Goal: Task Accomplishment & Management: Manage account settings

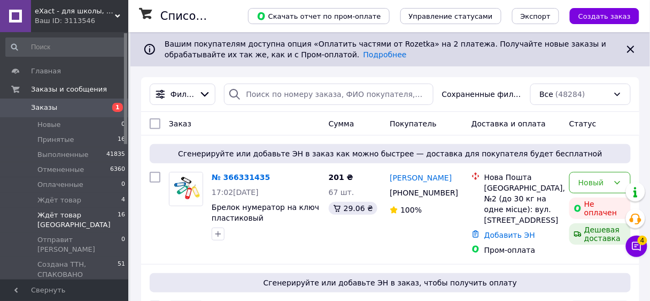
click at [88, 217] on span "Ждёт товар [GEOGRAPHIC_DATA]" at bounding box center [77, 219] width 80 height 19
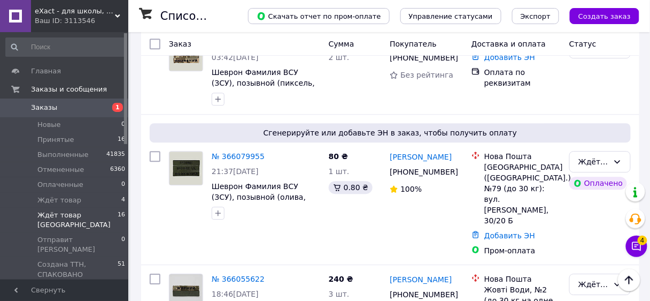
scroll to position [1736, 0]
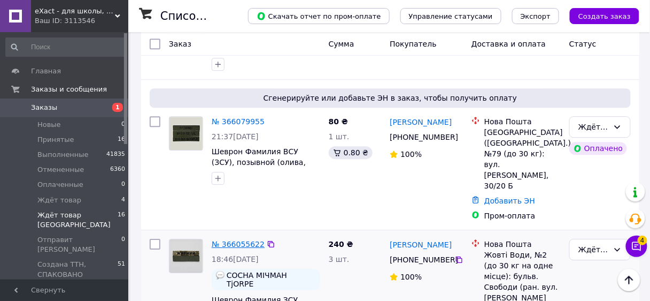
click at [240, 240] on link "№ 366055622" at bounding box center [238, 244] width 53 height 9
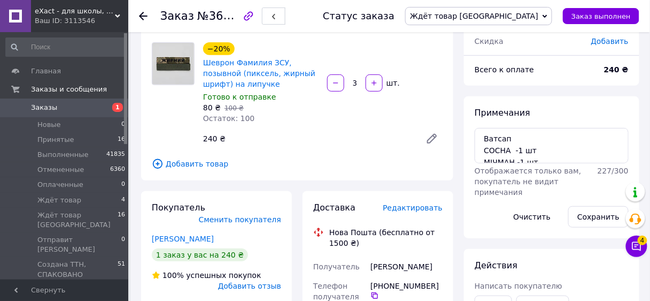
scroll to position [86, 0]
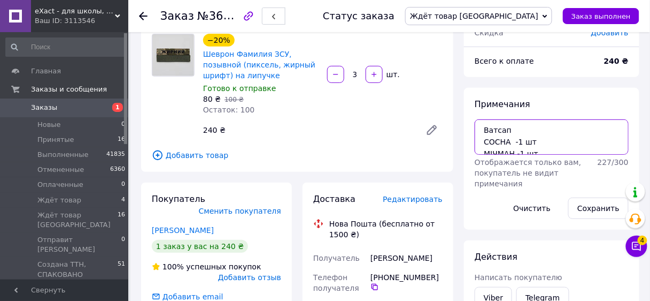
click at [550, 143] on textarea "Ватсап СОСНА -1 шт МІЧМАН -1 шт TjORPE -1 шт Піксель, жирний шрифт" at bounding box center [552, 136] width 154 height 35
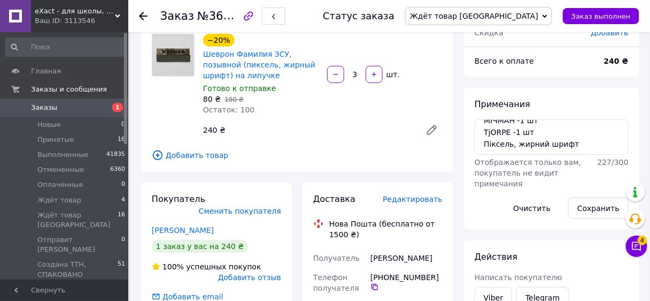
click at [429, 203] on span "Редактировать" at bounding box center [413, 199] width 60 height 9
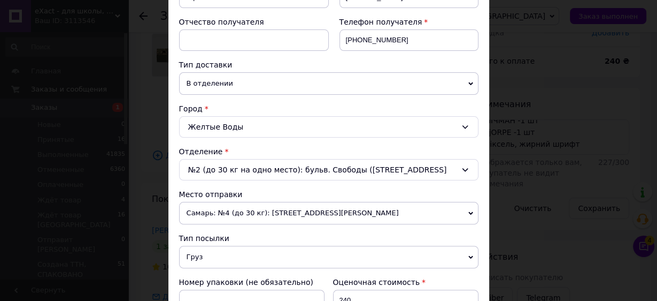
scroll to position [299, 0]
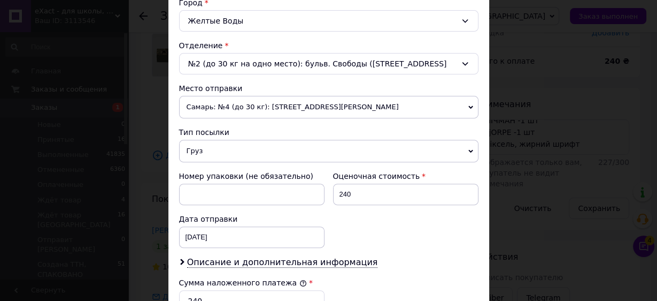
click at [204, 106] on span "Самарь: №4 (до 30 кг): [STREET_ADDRESS][PERSON_NAME]" at bounding box center [328, 107] width 299 height 22
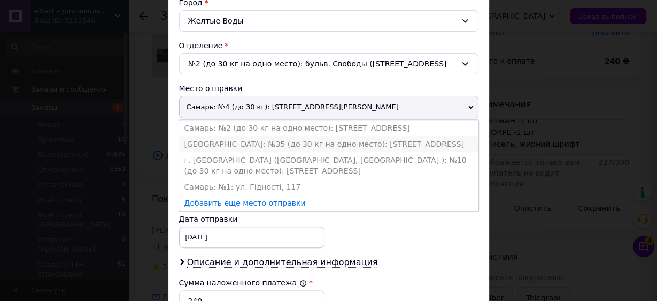
click at [209, 139] on li "[GEOGRAPHIC_DATA]: №35 (до 30 кг на одно место): [STREET_ADDRESS]" at bounding box center [328, 144] width 299 height 16
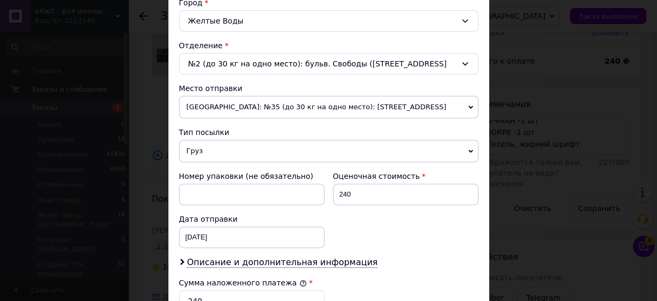
click at [209, 146] on span "Груз" at bounding box center [328, 151] width 299 height 22
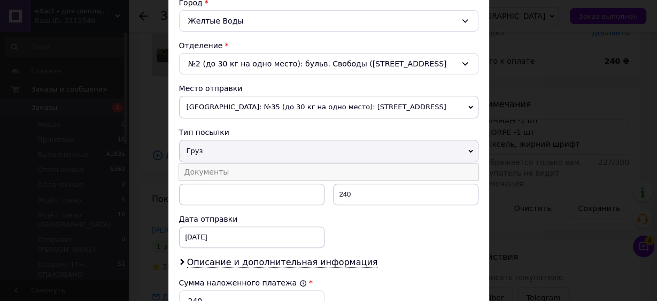
click at [205, 166] on li "Документы" at bounding box center [328, 172] width 299 height 16
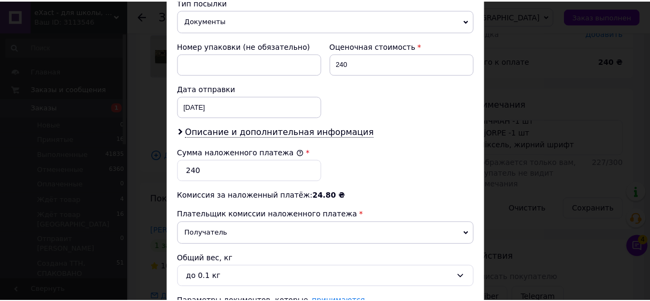
scroll to position [513, 0]
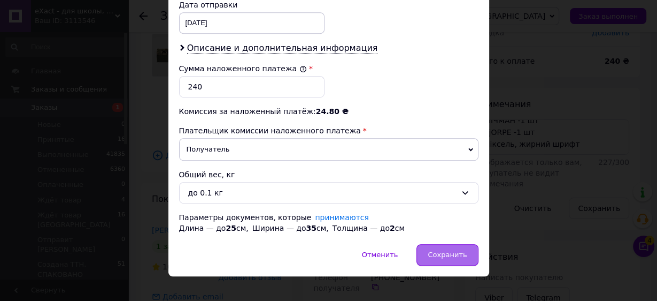
click at [451, 251] on span "Сохранить" at bounding box center [447, 254] width 39 height 8
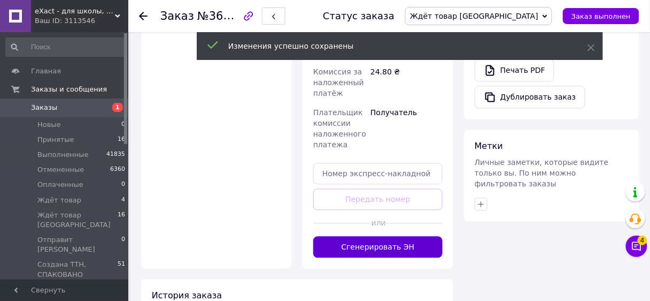
click at [379, 236] on button "Сгенерировать ЭН" at bounding box center [377, 246] width 129 height 21
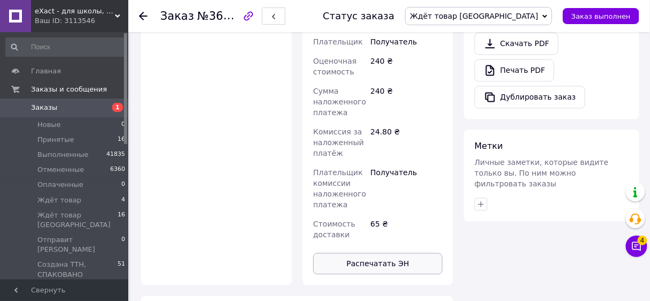
click at [424, 252] on button "Распечатать ЭН" at bounding box center [377, 262] width 129 height 21
click at [511, 12] on span "Ждёт товар [GEOGRAPHIC_DATA]" at bounding box center [474, 16] width 128 height 9
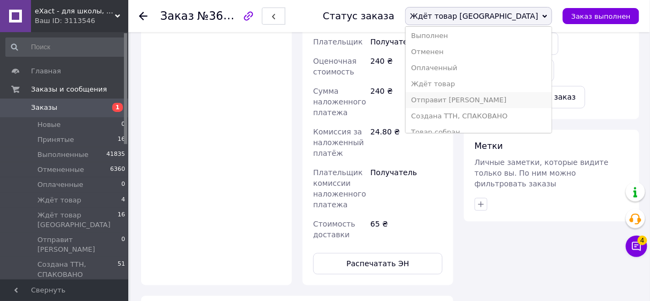
scroll to position [27, 0]
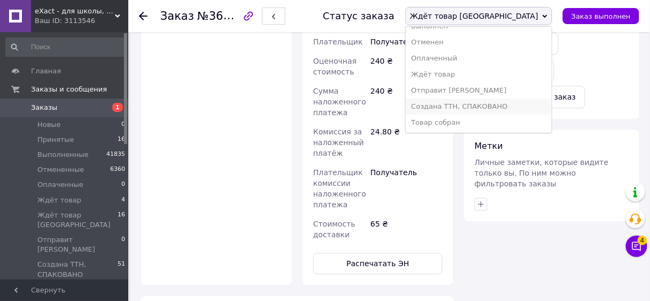
click at [505, 112] on li "Создана ТТН, СПАКОВАНО" at bounding box center [479, 106] width 146 height 16
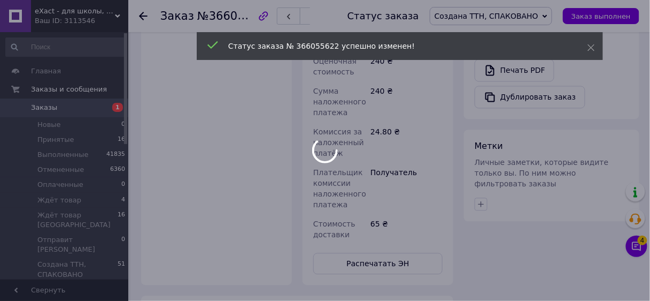
scroll to position [10, 0]
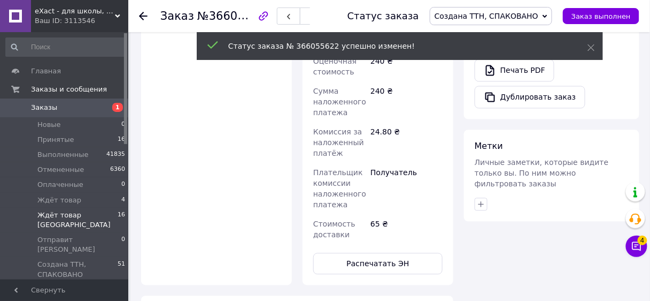
click at [66, 217] on span "Ждёт товар [GEOGRAPHIC_DATA]" at bounding box center [77, 219] width 80 height 19
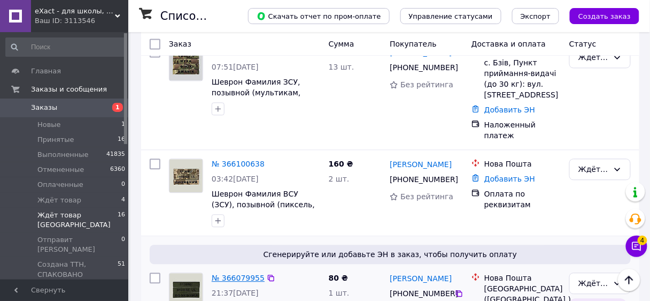
click at [248, 273] on link "№ 366079955" at bounding box center [238, 277] width 53 height 9
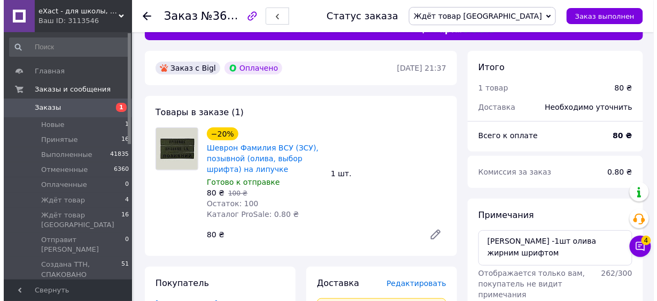
scroll to position [195, 0]
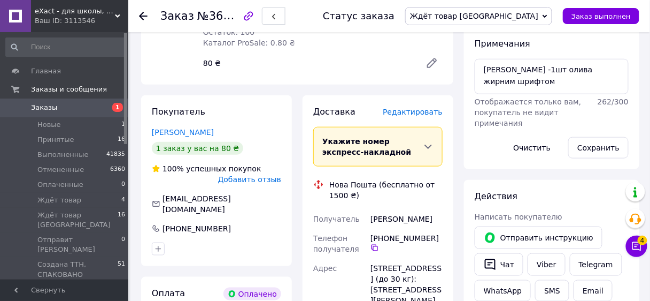
click at [408, 112] on span "Редактировать" at bounding box center [413, 111] width 60 height 9
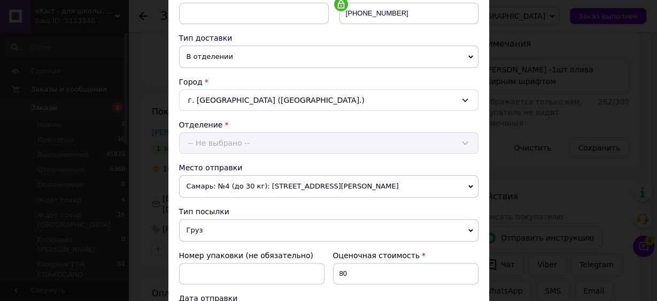
scroll to position [299, 0]
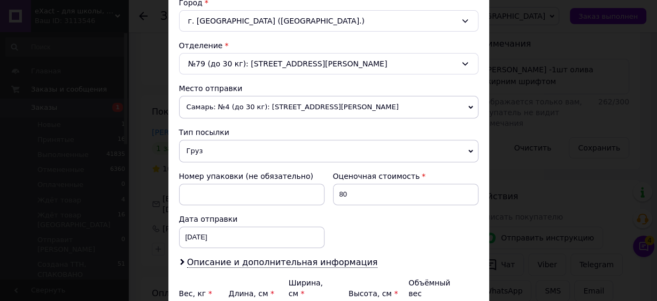
click at [232, 104] on span "Самарь: №4 (до 30 кг): [STREET_ADDRESS][PERSON_NAME]" at bounding box center [328, 107] width 299 height 22
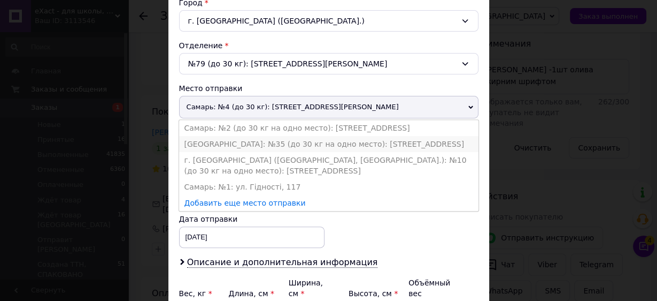
click at [209, 141] on li "[GEOGRAPHIC_DATA]: №35 (до 30 кг на одно место): [STREET_ADDRESS]" at bounding box center [328, 144] width 299 height 16
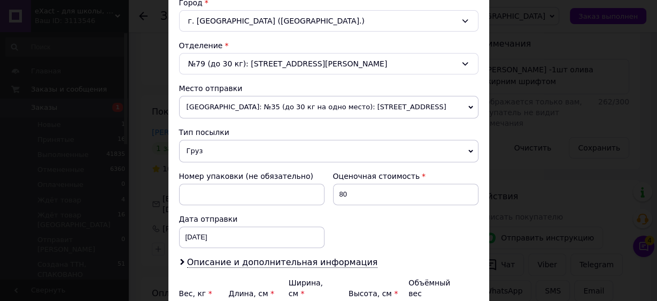
click at [208, 144] on span "Груз" at bounding box center [328, 151] width 299 height 22
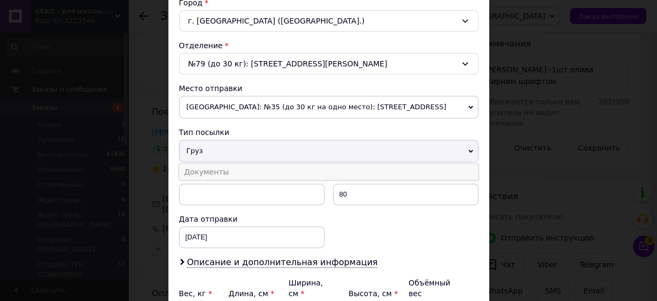
click at [207, 164] on li "Документы" at bounding box center [328, 172] width 299 height 16
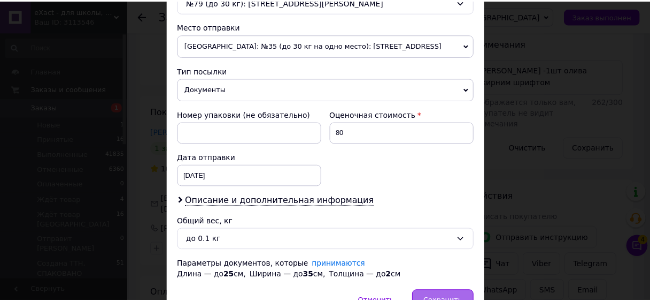
scroll to position [414, 0]
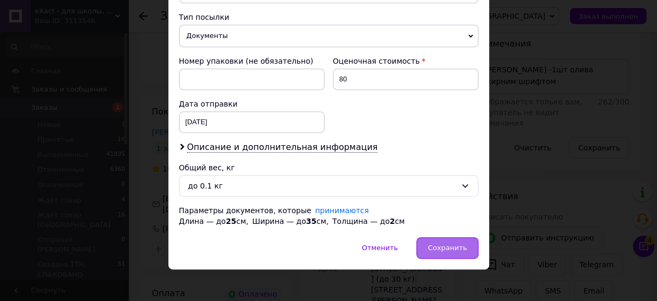
click at [449, 243] on span "Сохранить" at bounding box center [447, 247] width 39 height 8
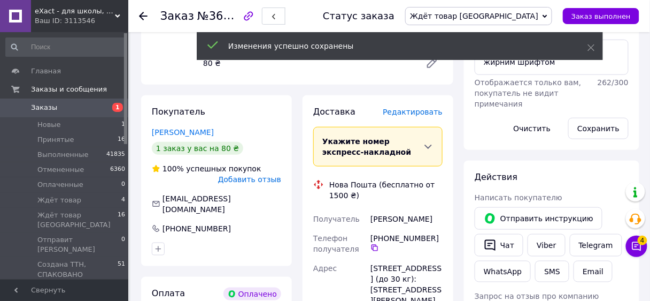
scroll to position [494, 0]
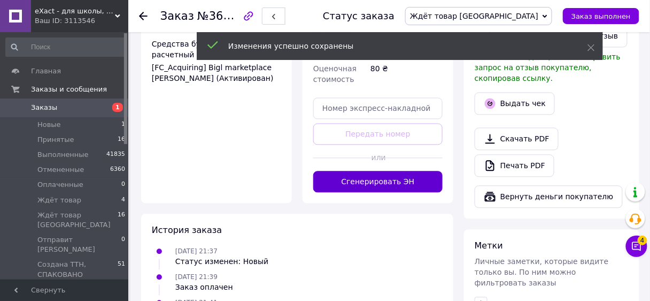
click at [389, 176] on button "Сгенерировать ЭН" at bounding box center [377, 181] width 129 height 21
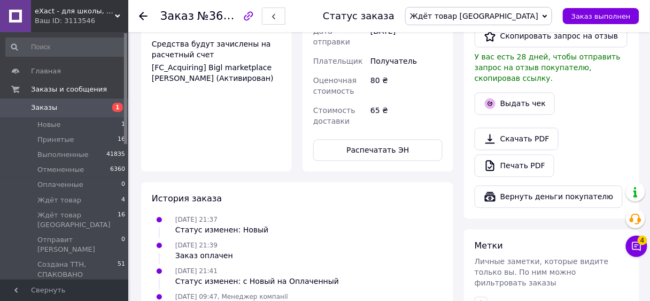
scroll to position [4, 0]
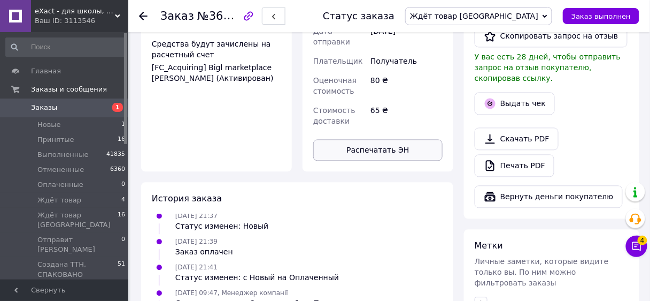
click at [392, 145] on button "Распечатать ЭН" at bounding box center [377, 150] width 129 height 21
click at [529, 16] on span "Ждёт товар [GEOGRAPHIC_DATA]" at bounding box center [474, 16] width 128 height 9
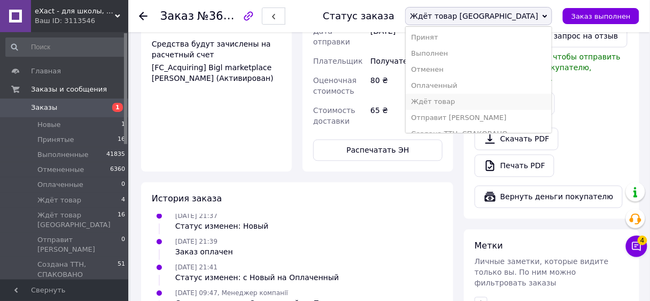
scroll to position [27, 0]
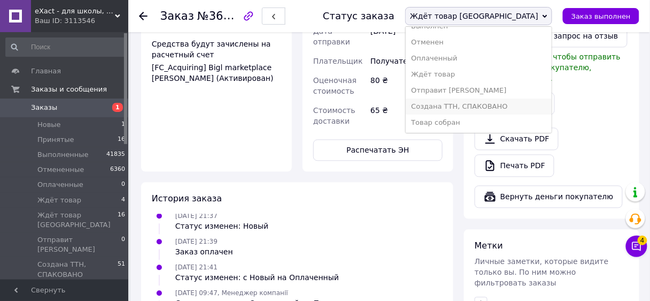
click at [509, 109] on li "Создана ТТН, СПАКОВАНО" at bounding box center [479, 106] width 146 height 16
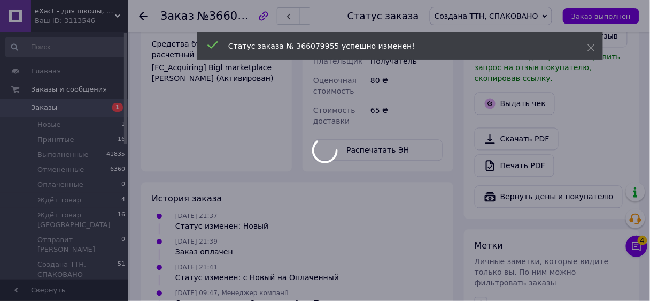
scroll to position [29, 0]
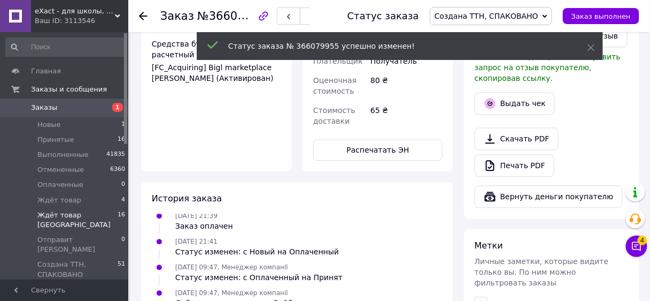
click at [98, 213] on span "Ждёт товар [GEOGRAPHIC_DATA]" at bounding box center [77, 219] width 80 height 19
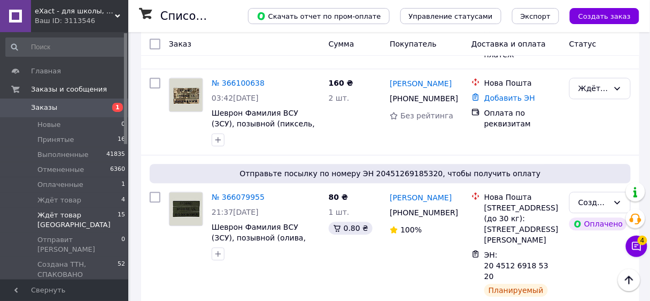
scroll to position [1532, 0]
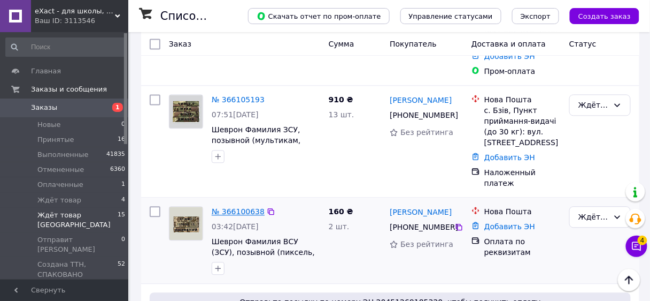
click at [243, 207] on link "№ 366100638" at bounding box center [238, 211] width 53 height 9
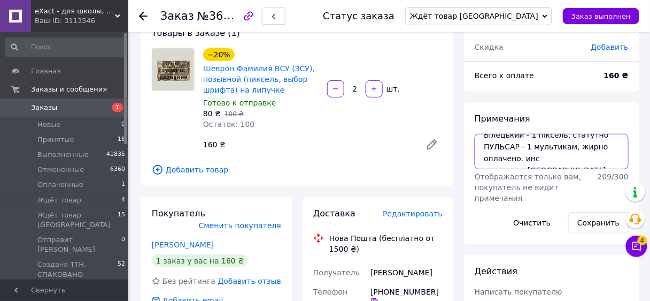
scroll to position [128, 0]
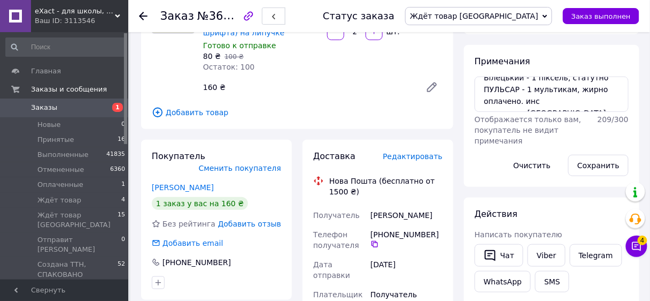
click at [503, 15] on span "Ждёт товар [GEOGRAPHIC_DATA]" at bounding box center [474, 16] width 128 height 9
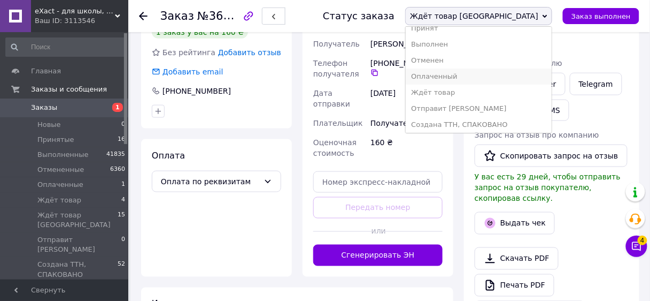
scroll to position [0, 0]
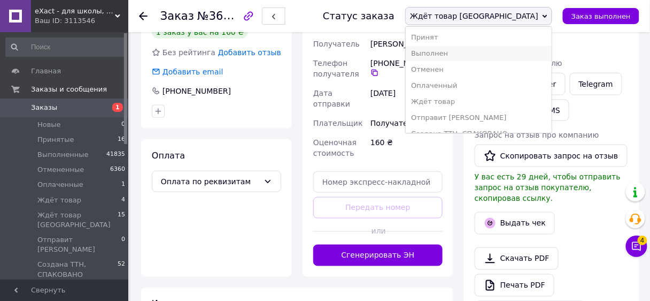
click at [497, 54] on li "Выполнен" at bounding box center [479, 53] width 146 height 16
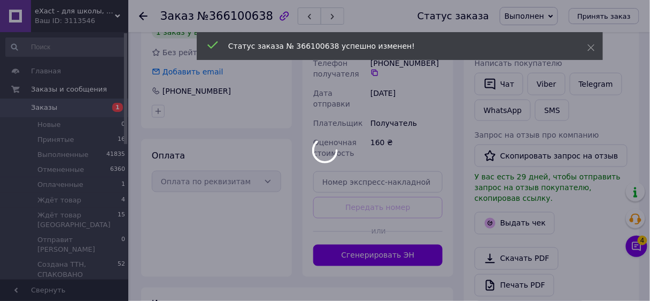
scroll to position [279, 0]
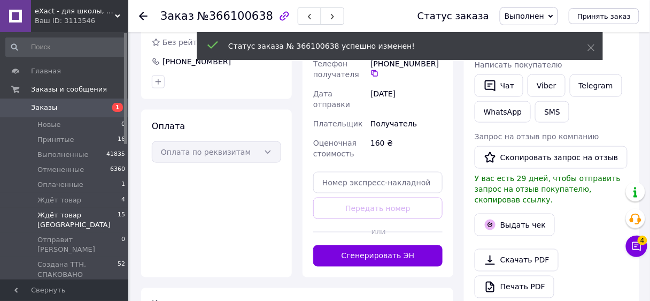
click at [95, 210] on span "Ждёт товар [GEOGRAPHIC_DATA]" at bounding box center [77, 219] width 80 height 19
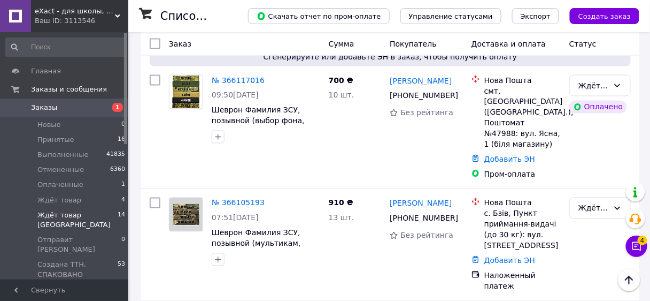
scroll to position [1421, 0]
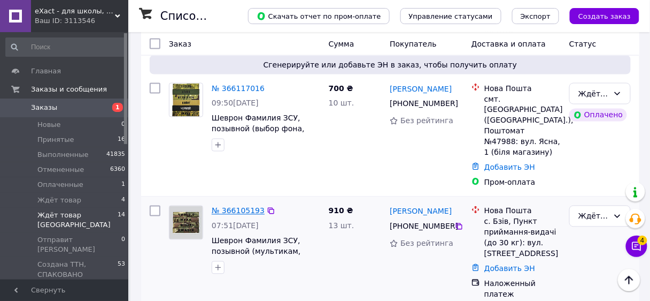
click at [231, 206] on link "№ 366105193" at bounding box center [238, 210] width 53 height 9
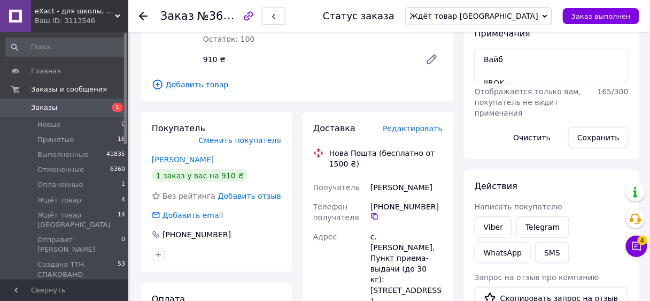
scroll to position [171, 0]
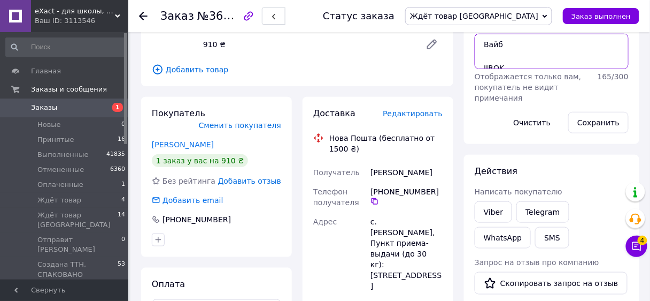
click at [543, 64] on textarea "Вайб JIROK НЄЖИН СТРАТЄЙ ІЗЖОГА КАБАН ДЄСАНТ СОТНЯ СИНОК БОКСЬОР ЛУЦИК АЛАДІН Б…" at bounding box center [552, 51] width 154 height 35
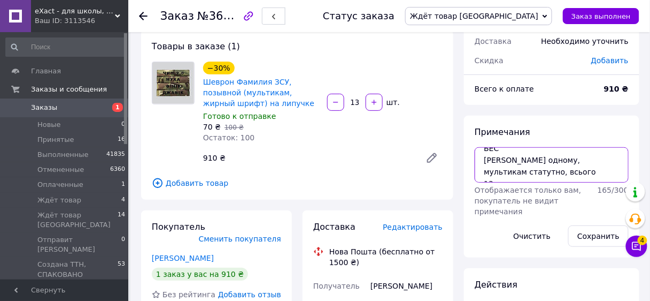
scroll to position [43, 0]
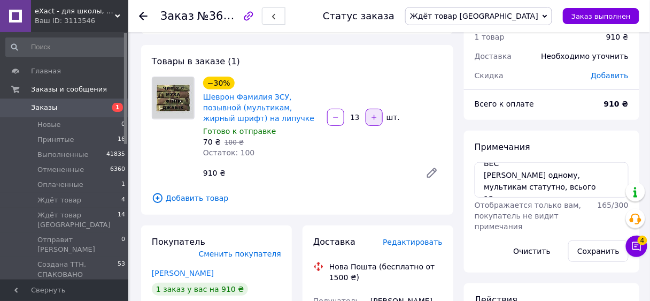
click at [375, 120] on icon "button" at bounding box center [374, 116] width 7 height 7
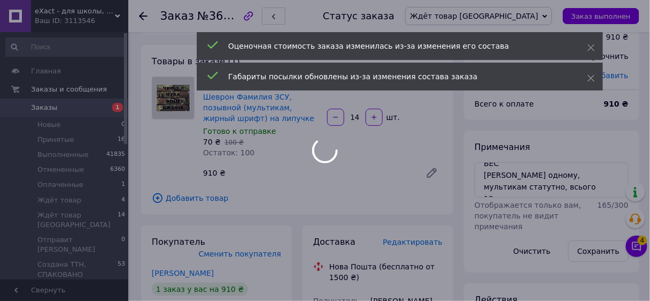
click at [625, 203] on div at bounding box center [325, 150] width 650 height 301
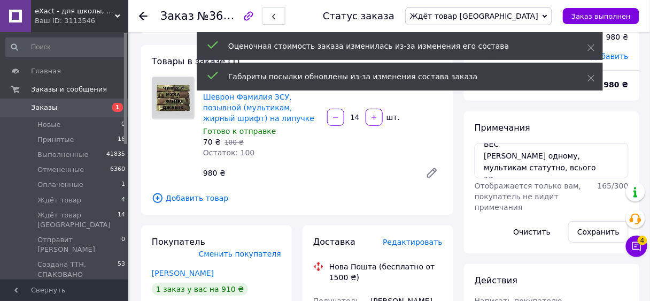
scroll to position [70, 0]
click at [625, 203] on div "165 / 300" at bounding box center [613, 196] width 35 height 32
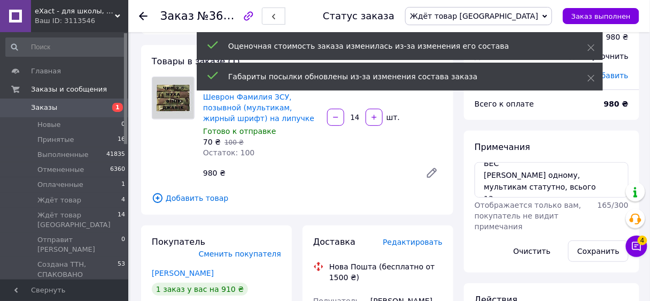
click at [627, 202] on div at bounding box center [636, 207] width 21 height 50
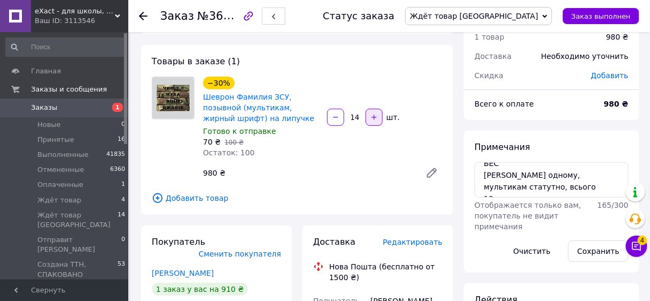
click at [377, 119] on icon "button" at bounding box center [374, 116] width 7 height 7
type input "15"
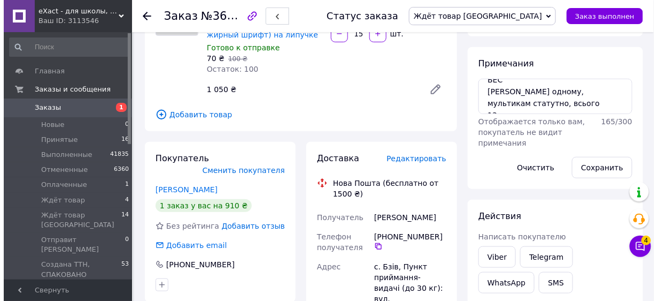
scroll to position [171, 0]
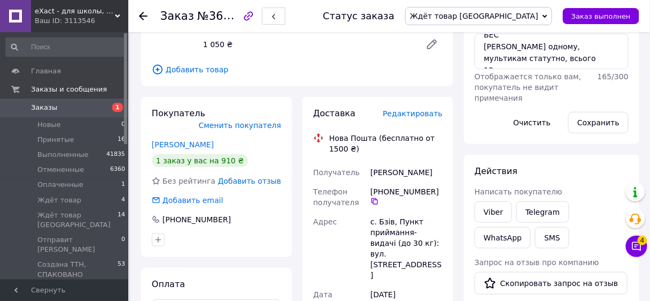
click at [425, 114] on span "Редактировать" at bounding box center [413, 113] width 60 height 9
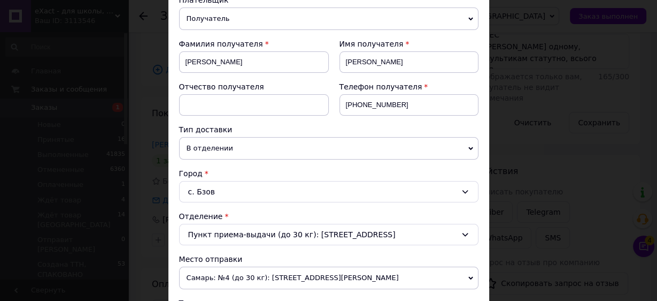
scroll to position [257, 0]
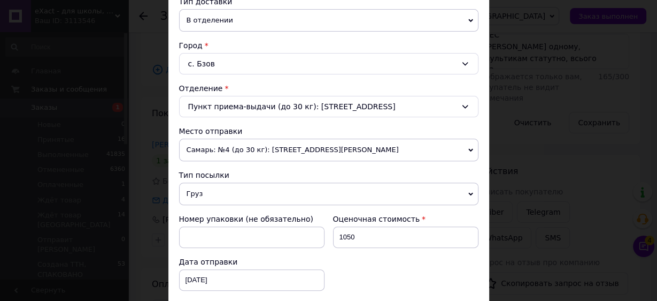
click at [237, 149] on span "Самарь: №4 (до 30 кг): [STREET_ADDRESS][PERSON_NAME]" at bounding box center [328, 150] width 299 height 22
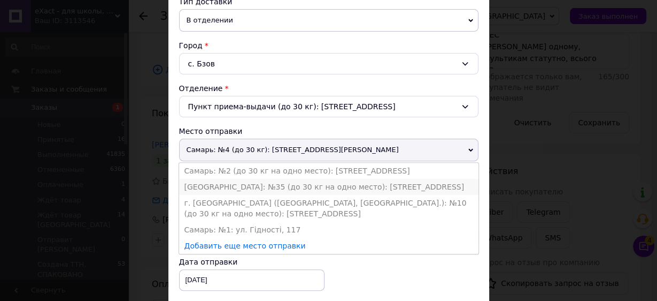
click at [229, 182] on li "[GEOGRAPHIC_DATA]: №35 (до 30 кг на одно место): [STREET_ADDRESS]" at bounding box center [328, 187] width 299 height 16
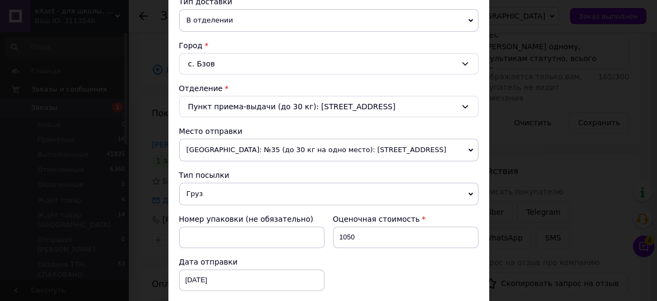
drag, startPoint x: 228, startPoint y: 189, endPoint x: 227, endPoint y: 206, distance: 17.7
click at [228, 190] on span "Груз" at bounding box center [328, 193] width 299 height 22
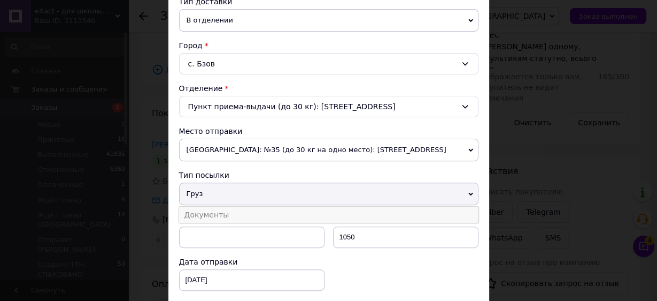
click at [224, 212] on li "Документы" at bounding box center [328, 214] width 299 height 16
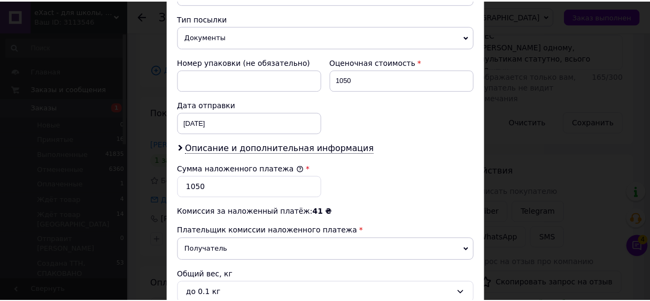
scroll to position [520, 0]
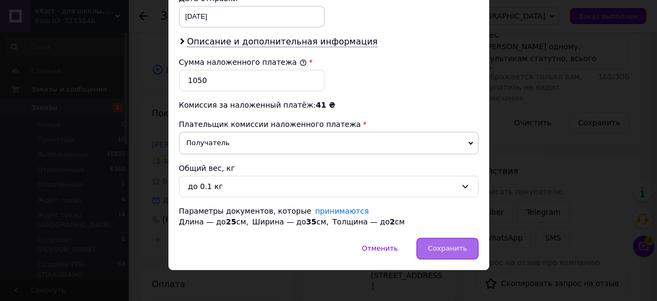
click at [439, 244] on span "Сохранить" at bounding box center [447, 248] width 39 height 8
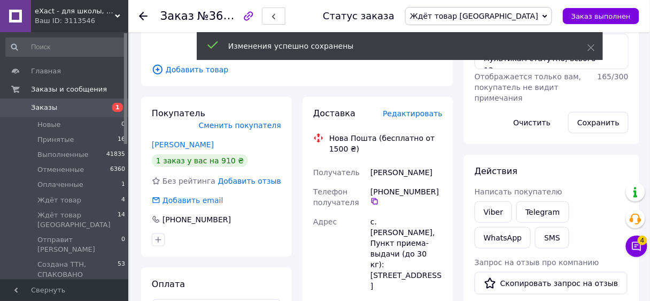
scroll to position [513, 0]
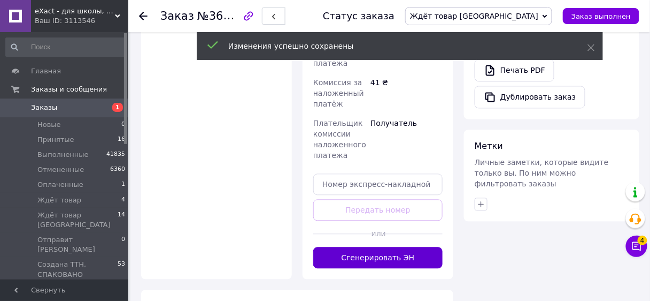
click at [374, 247] on button "Сгенерировать ЭН" at bounding box center [377, 257] width 129 height 21
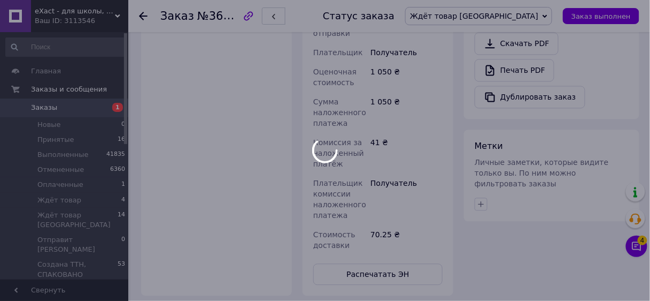
scroll to position [270, 0]
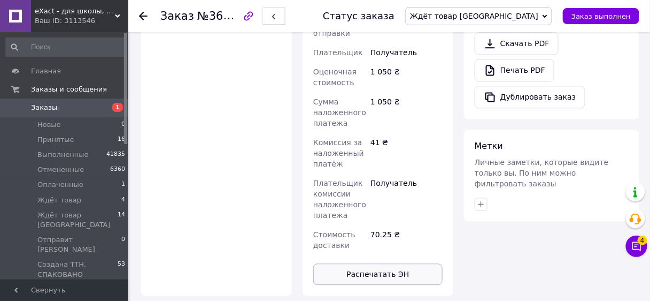
click at [391, 263] on button "Распечатать ЭН" at bounding box center [377, 273] width 129 height 21
click at [514, 14] on span "Ждёт товар [GEOGRAPHIC_DATA]" at bounding box center [474, 16] width 128 height 9
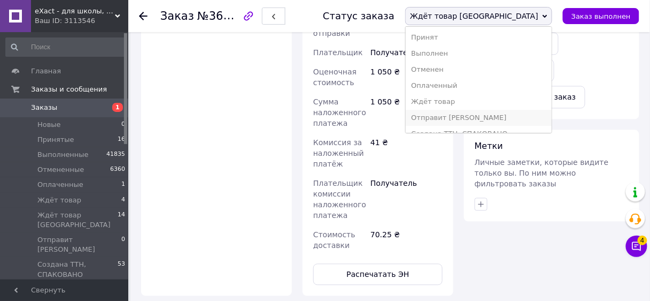
scroll to position [27, 0]
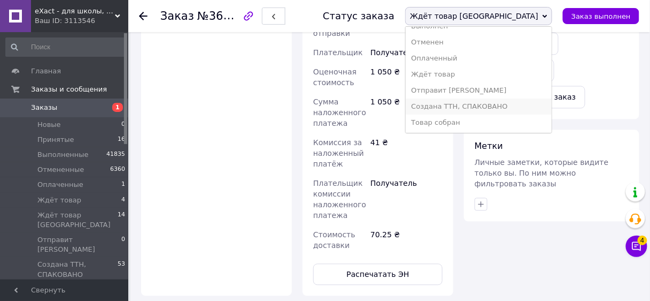
click at [496, 104] on li "Создана ТТН, СПАКОВАНО" at bounding box center [479, 106] width 146 height 16
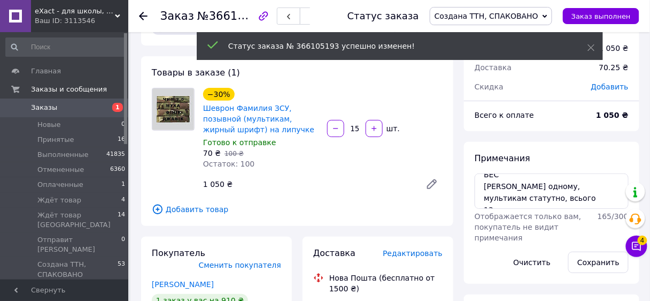
scroll to position [0, 0]
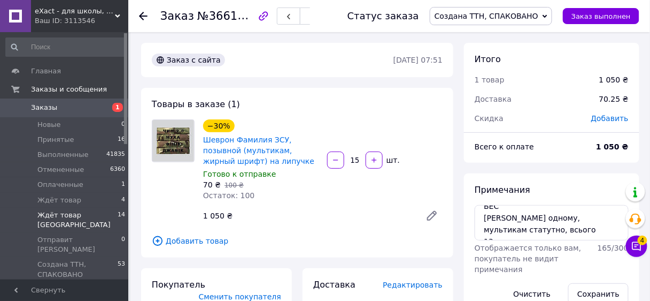
click at [79, 216] on span "Ждёт товар [GEOGRAPHIC_DATA]" at bounding box center [77, 219] width 80 height 19
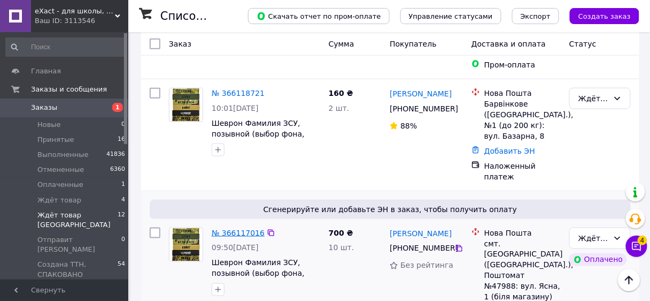
click at [236, 228] on link "№ 366117016" at bounding box center [238, 232] width 53 height 9
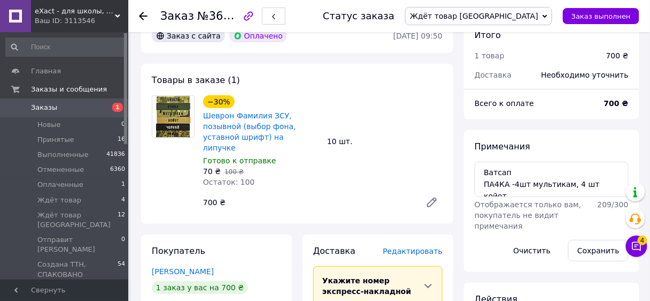
scroll to position [102, 0]
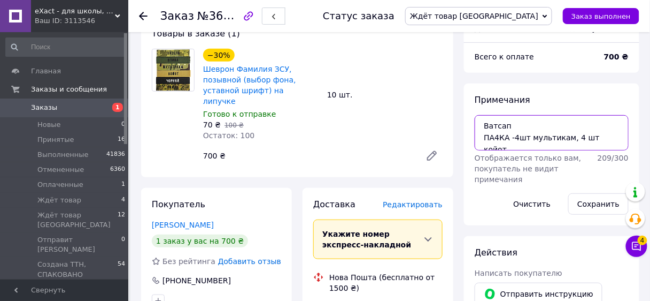
click at [502, 137] on textarea "Ватсап ПА4КА -4шт мультикам, 4 шт койот, PA4KA -1шт мультикам, 1шт койот Все жи…" at bounding box center [552, 132] width 154 height 35
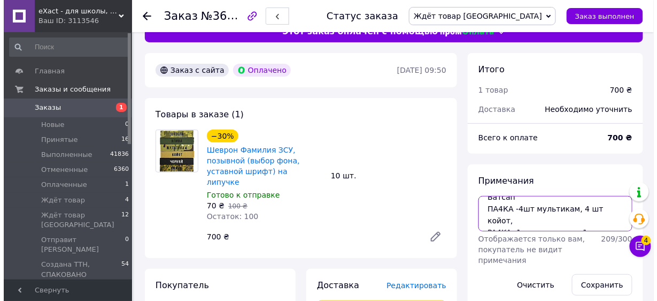
scroll to position [128, 0]
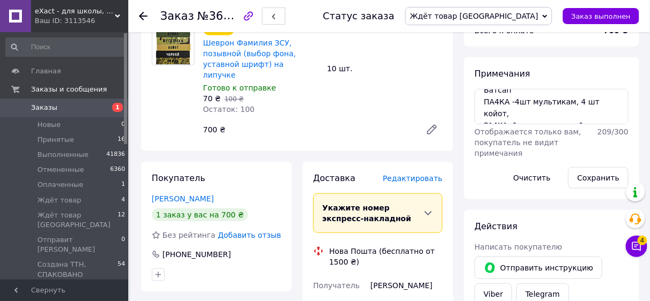
click at [418, 174] on span "Редактировать" at bounding box center [413, 178] width 60 height 9
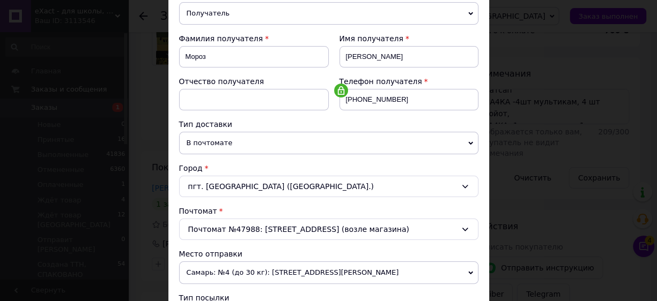
scroll to position [257, 0]
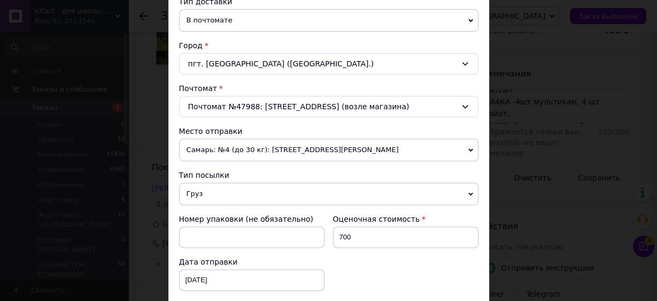
click at [218, 148] on span "Самарь: №4 (до 30 кг): [STREET_ADDRESS][PERSON_NAME]" at bounding box center [328, 150] width 299 height 22
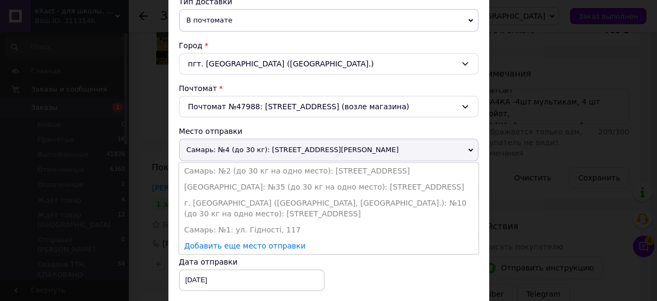
click at [207, 181] on li "[GEOGRAPHIC_DATA]: №35 (до 30 кг на одно место): [STREET_ADDRESS]" at bounding box center [328, 187] width 299 height 16
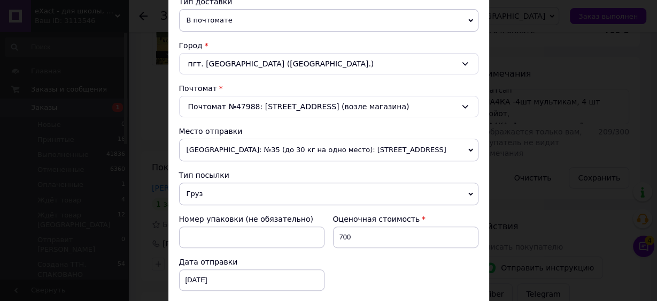
click at [207, 191] on span "Груз" at bounding box center [328, 193] width 299 height 22
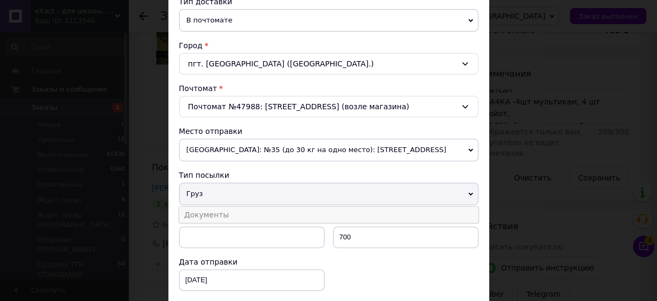
click at [209, 209] on li "Документы" at bounding box center [328, 214] width 299 height 16
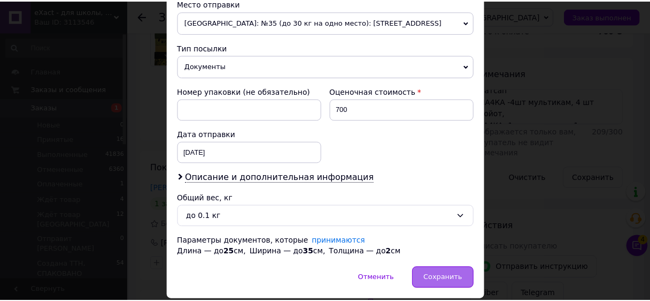
scroll to position [414, 0]
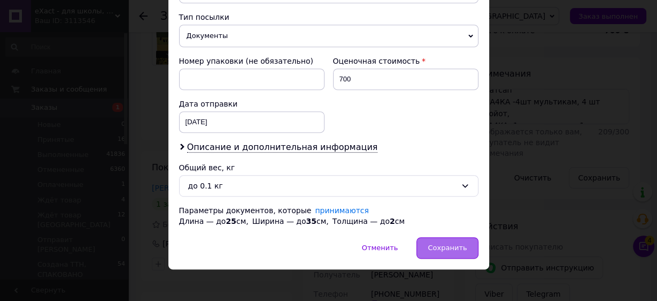
click at [447, 245] on span "Сохранить" at bounding box center [447, 247] width 39 height 8
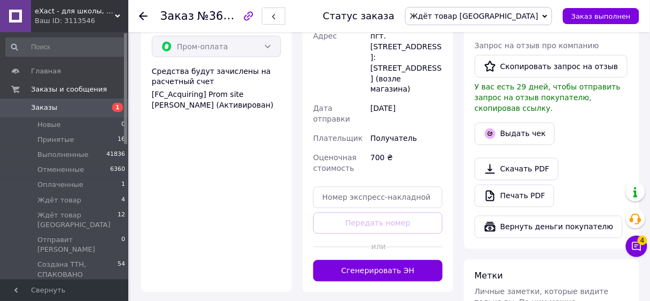
scroll to position [428, 0]
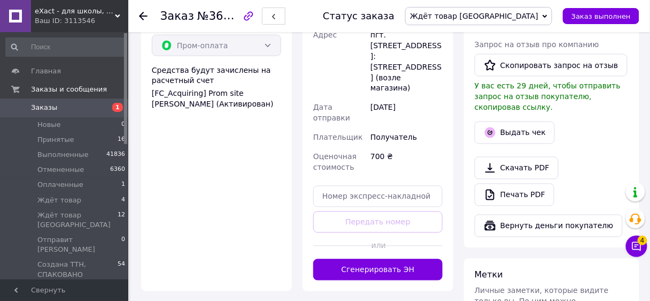
click at [396, 259] on button "Сгенерировать ЭН" at bounding box center [377, 269] width 129 height 21
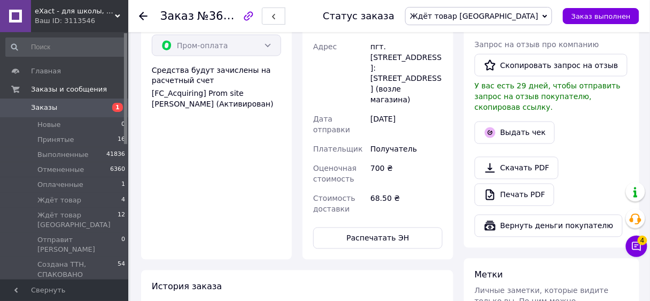
scroll to position [62, 0]
click at [374, 227] on button "Распечатать ЭН" at bounding box center [377, 237] width 129 height 21
click at [532, 17] on span "Ждёт товар [GEOGRAPHIC_DATA]" at bounding box center [474, 16] width 128 height 9
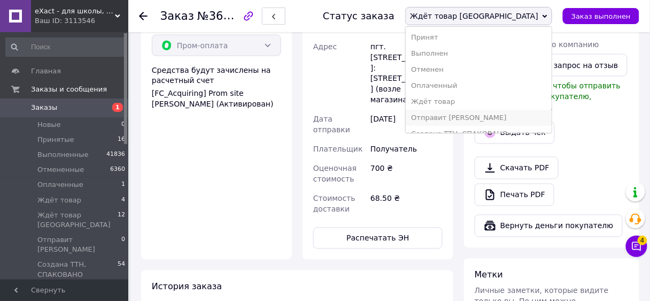
scroll to position [27, 0]
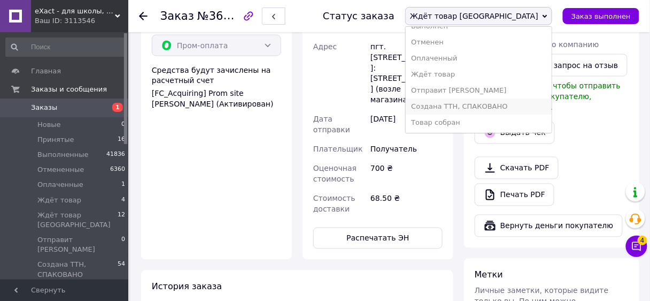
click at [510, 107] on li "Создана ТТН, СПАКОВАНО" at bounding box center [479, 106] width 146 height 16
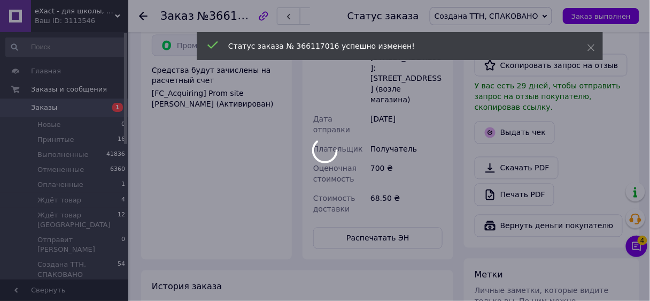
scroll to position [87, 0]
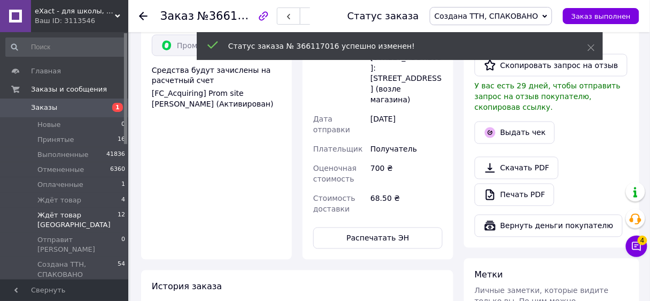
click at [81, 212] on span "Ждёт товар [GEOGRAPHIC_DATA]" at bounding box center [77, 219] width 80 height 19
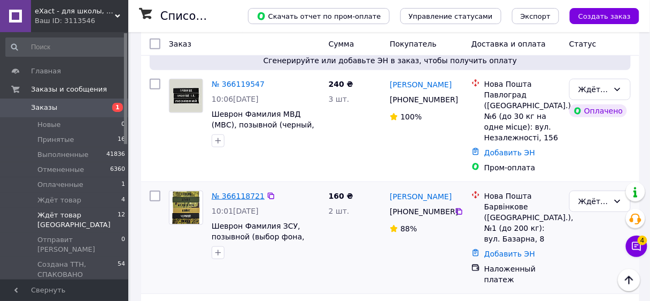
click at [243, 191] on link "№ 366118721" at bounding box center [238, 195] width 53 height 9
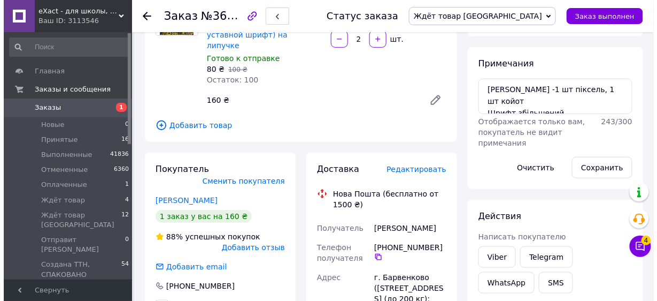
scroll to position [214, 0]
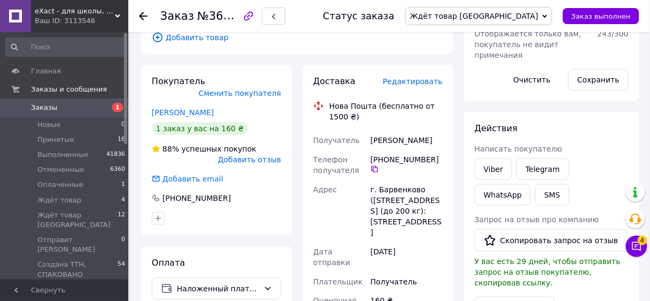
click at [414, 77] on span "Редактировать" at bounding box center [413, 81] width 60 height 9
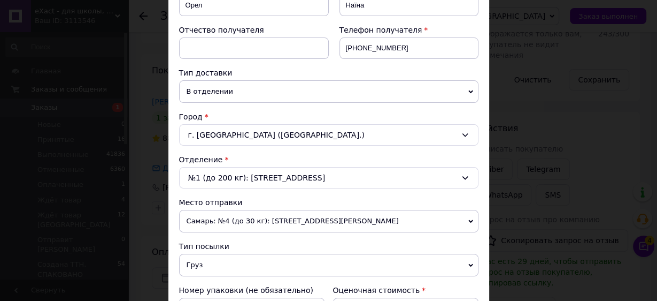
scroll to position [257, 0]
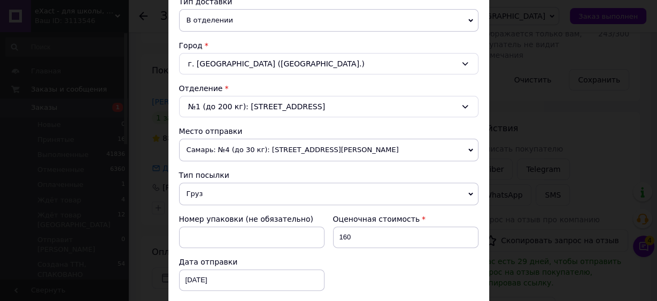
click at [216, 150] on span "Самарь: №4 (до 30 кг): [STREET_ADDRESS][PERSON_NAME]" at bounding box center [328, 150] width 299 height 22
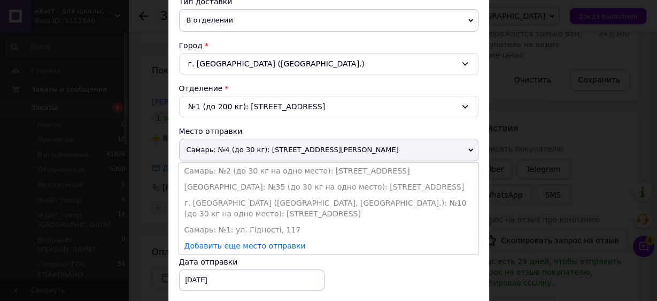
drag, startPoint x: 209, startPoint y: 182, endPoint x: 205, endPoint y: 194, distance: 12.3
click at [209, 184] on li "[GEOGRAPHIC_DATA]: №35 (до 30 кг на одно место): [STREET_ADDRESS]" at bounding box center [328, 187] width 299 height 16
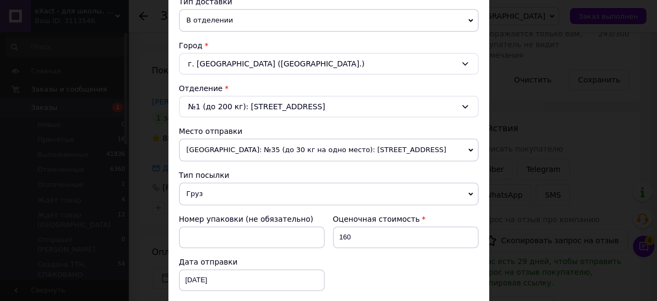
click at [205, 194] on span "Груз" at bounding box center [328, 193] width 299 height 22
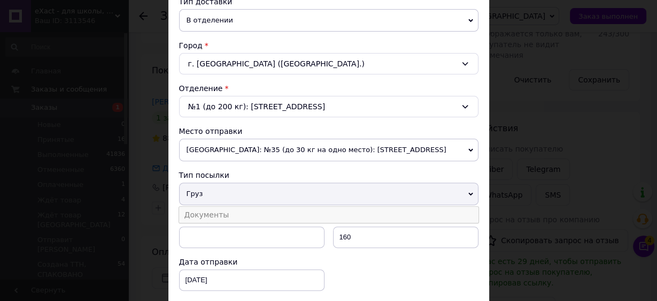
click at [206, 210] on li "Документы" at bounding box center [328, 214] width 299 height 16
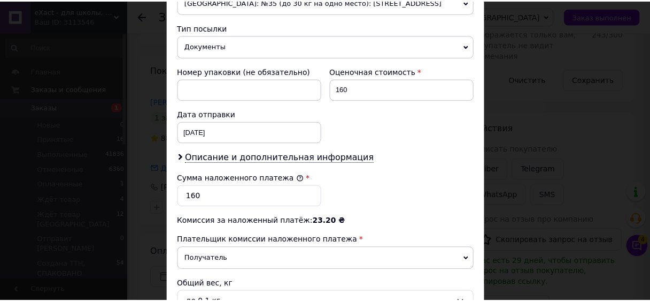
scroll to position [520, 0]
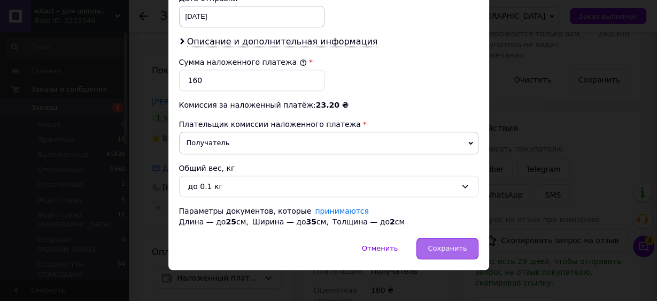
click at [442, 244] on span "Сохранить" at bounding box center [447, 248] width 39 height 8
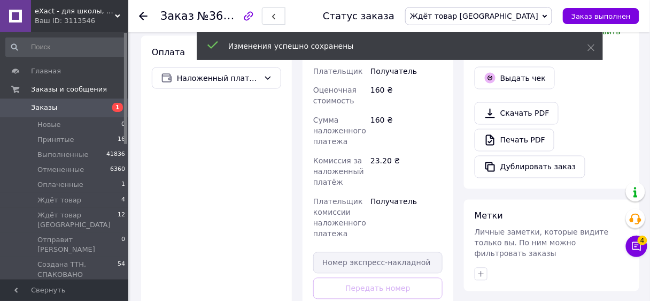
scroll to position [513, 0]
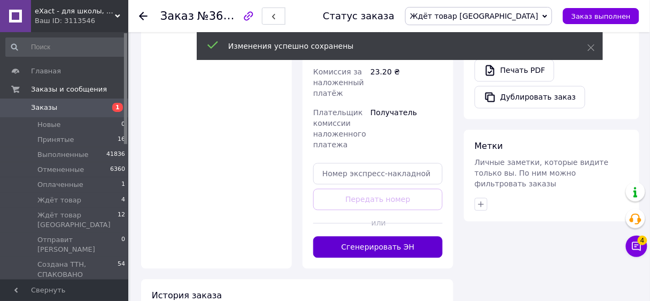
click at [385, 236] on button "Сгенерировать ЭН" at bounding box center [377, 246] width 129 height 21
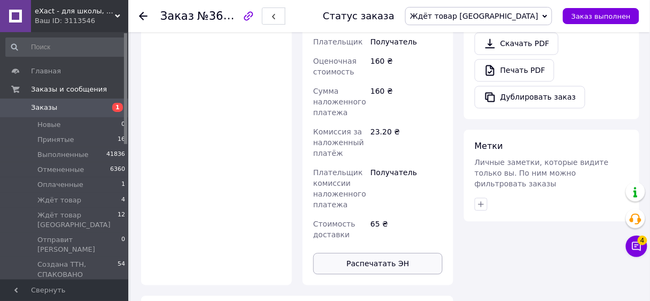
click at [392, 252] on button "Распечатать ЭН" at bounding box center [377, 262] width 129 height 21
click at [518, 14] on span "Ждёт товар [GEOGRAPHIC_DATA]" at bounding box center [474, 16] width 128 height 9
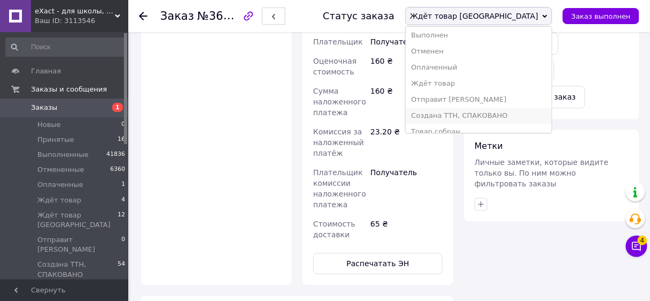
scroll to position [27, 0]
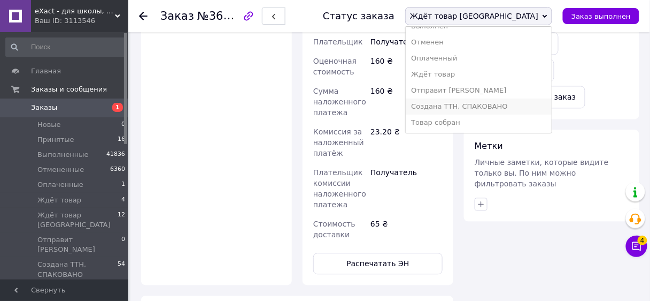
click at [508, 106] on li "Создана ТТН, СПАКОВАНО" at bounding box center [479, 106] width 146 height 16
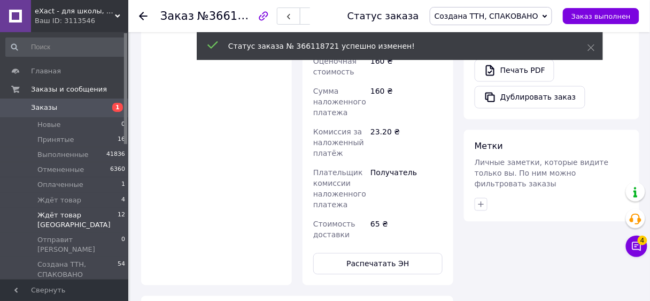
click at [80, 217] on span "Ждёт товар [GEOGRAPHIC_DATA]" at bounding box center [77, 219] width 80 height 19
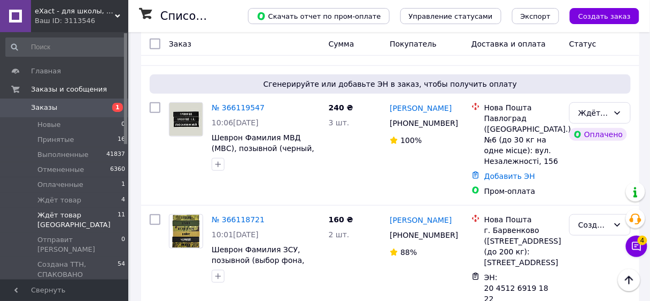
scroll to position [1077, 0]
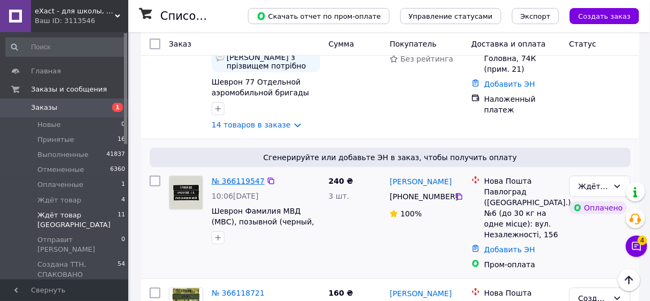
click at [237, 176] on link "№ 366119547" at bounding box center [238, 180] width 53 height 9
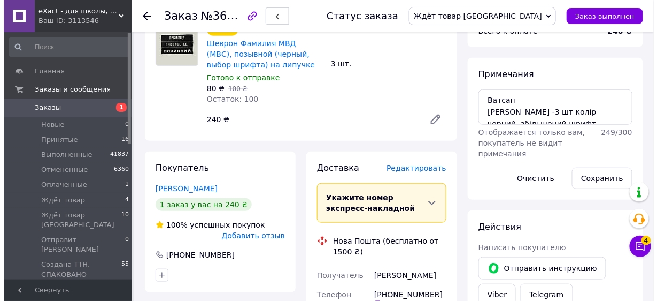
scroll to position [128, 0]
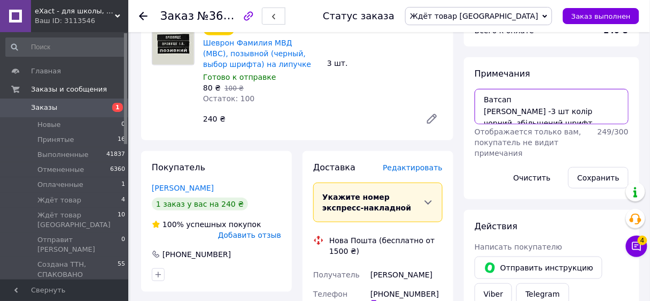
click at [526, 124] on textarea "Ватсап Лейла -3 шт колір чорний, збільшений шрифт" at bounding box center [552, 106] width 154 height 35
click at [417, 171] on span "Редактировать" at bounding box center [413, 167] width 60 height 9
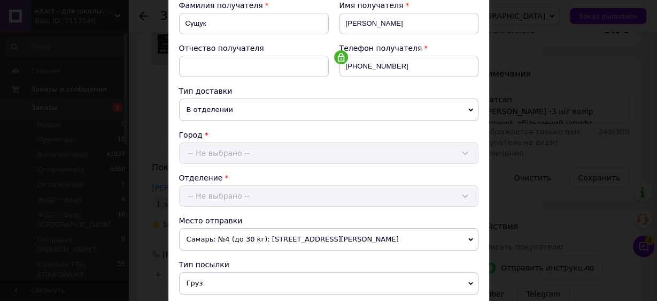
scroll to position [299, 0]
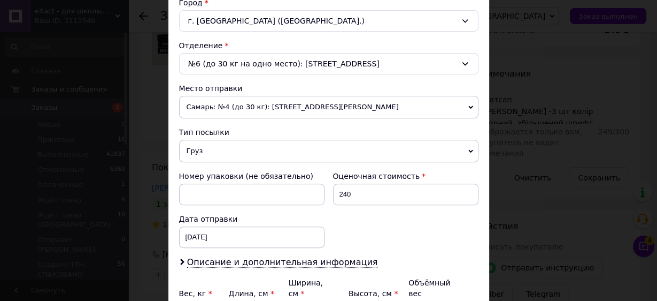
click at [203, 107] on span "Самарь: №4 (до 30 кг): [STREET_ADDRESS][PERSON_NAME]" at bounding box center [328, 107] width 299 height 22
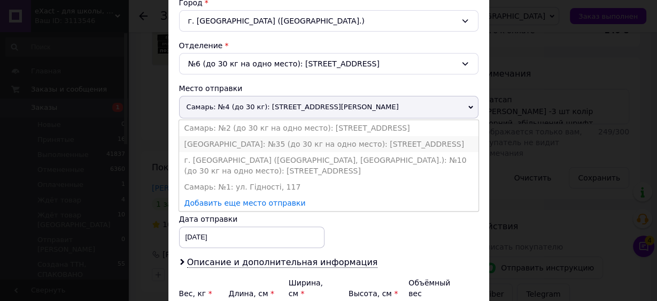
click at [204, 140] on li "[GEOGRAPHIC_DATA]: №35 (до 30 кг на одно место): [STREET_ADDRESS]" at bounding box center [328, 144] width 299 height 16
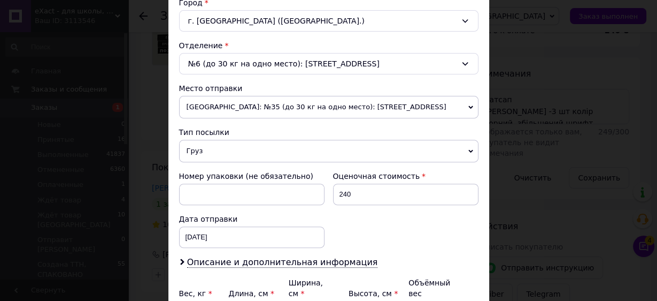
click at [205, 150] on span "Груз" at bounding box center [328, 151] width 299 height 22
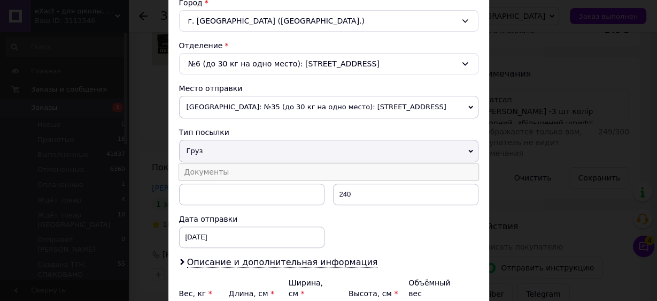
click at [205, 168] on li "Документы" at bounding box center [328, 172] width 299 height 16
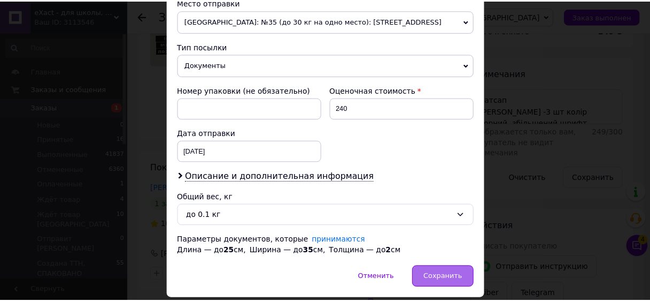
scroll to position [414, 0]
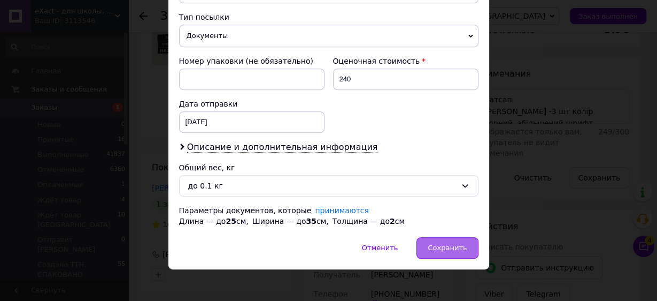
click at [463, 243] on span "Сохранить" at bounding box center [447, 247] width 39 height 8
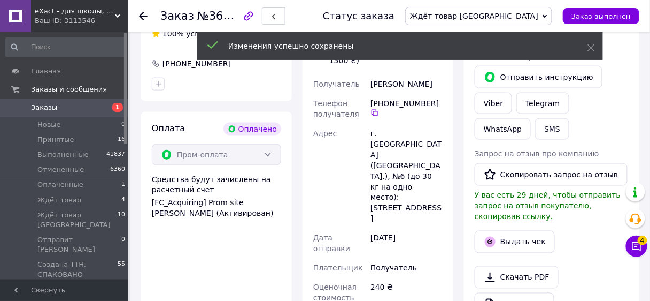
scroll to position [428, 0]
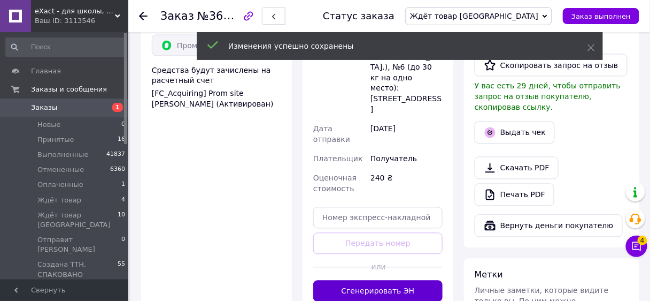
click at [370, 280] on button "Сгенерировать ЭН" at bounding box center [377, 290] width 129 height 21
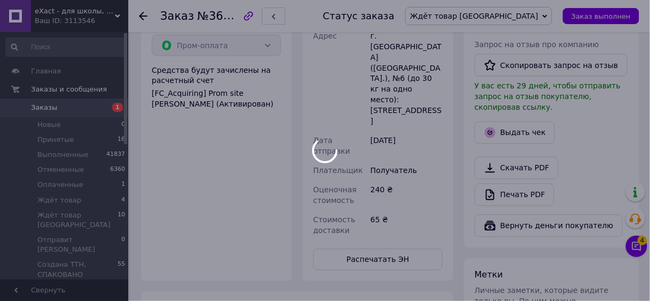
scroll to position [25, 0]
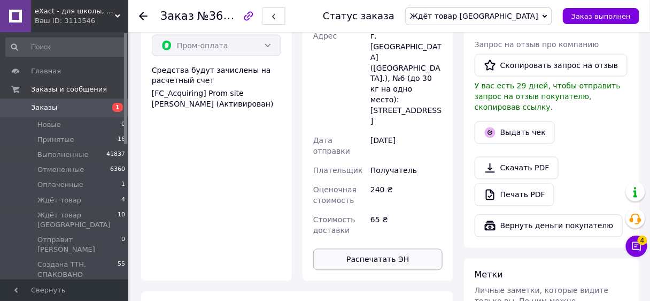
click at [378, 249] on button "Распечатать ЭН" at bounding box center [377, 259] width 129 height 21
click at [512, 17] on span "Ждёт товар [GEOGRAPHIC_DATA]" at bounding box center [474, 16] width 128 height 9
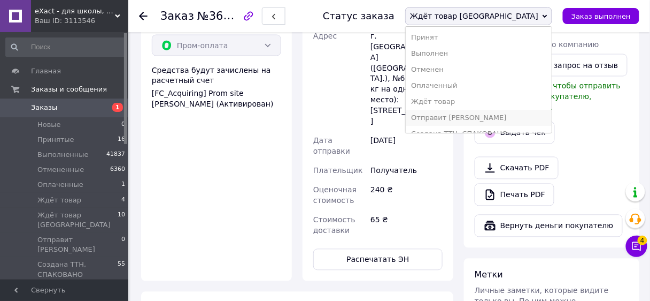
scroll to position [27, 0]
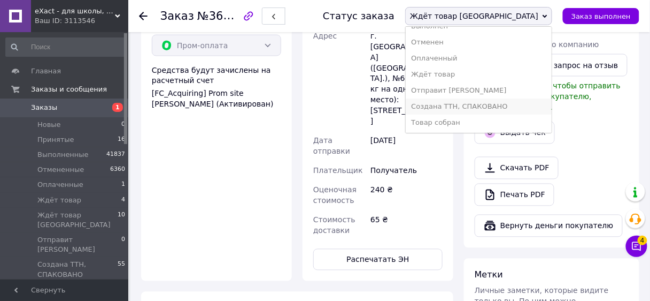
click at [509, 105] on li "Создана ТТН, СПАКОВАНО" at bounding box center [479, 106] width 146 height 16
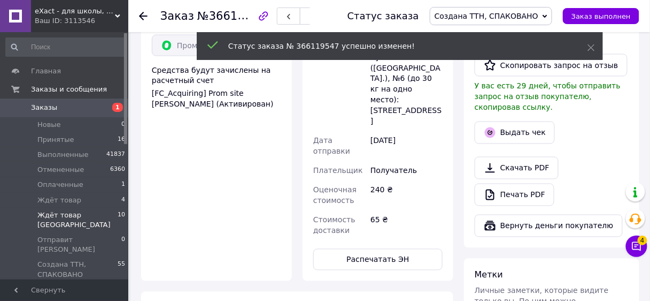
click at [62, 213] on span "Ждёт товар [GEOGRAPHIC_DATA]" at bounding box center [77, 219] width 80 height 19
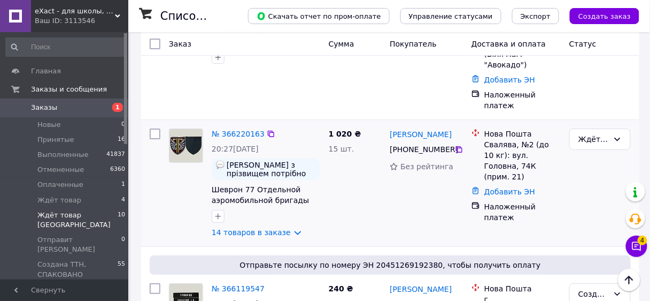
scroll to position [890, 0]
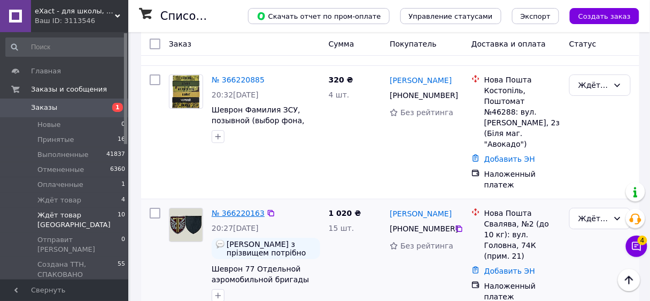
click at [231, 209] on link "№ 366220163" at bounding box center [238, 213] width 53 height 9
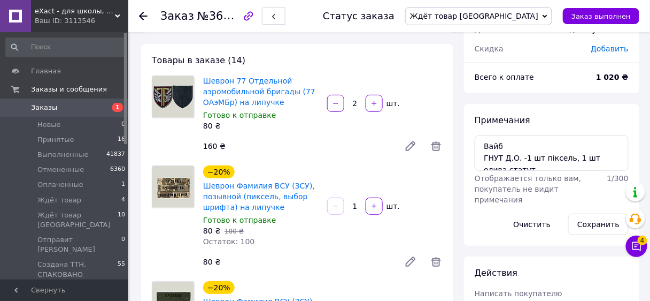
scroll to position [120, 0]
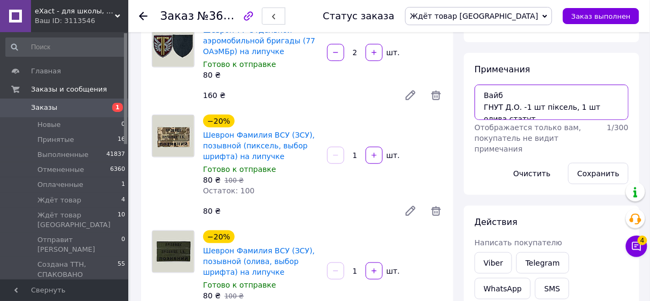
click at [539, 98] on textarea "Вайб ГНУТ Д.О. -1 шт піксель, 1 шт олива статут. Шеврон 77 бр. -1шт парад,1 шт …" at bounding box center [552, 102] width 154 height 35
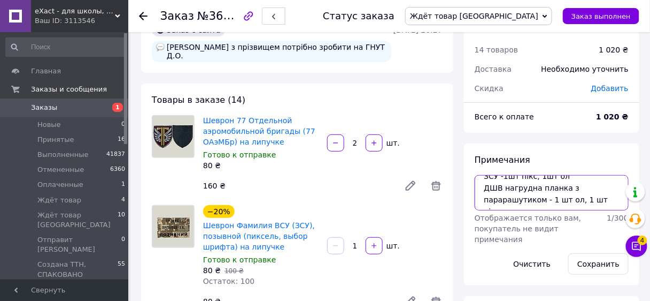
scroll to position [0, 0]
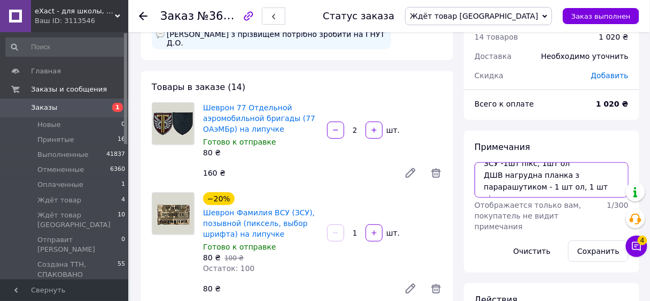
click at [505, 180] on textarea "Вайб ГНУТ Д.О. -1 шт піксель, 1 шт олива статут. Шеврон 77 бр. -1шт парад,1 шт …" at bounding box center [552, 179] width 154 height 35
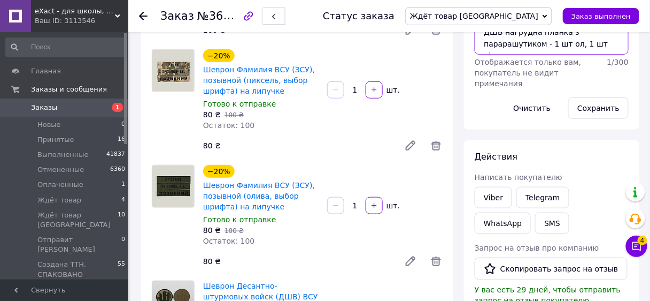
scroll to position [171, 0]
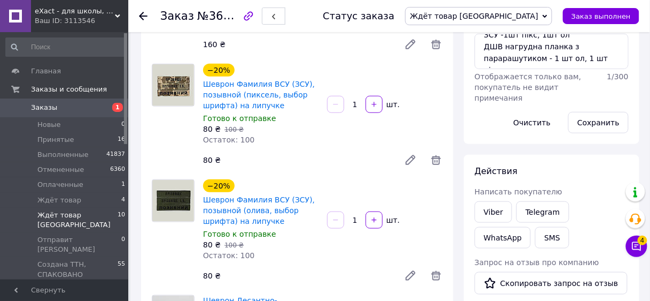
click at [72, 216] on span "Ждёт товар [GEOGRAPHIC_DATA]" at bounding box center [77, 219] width 80 height 19
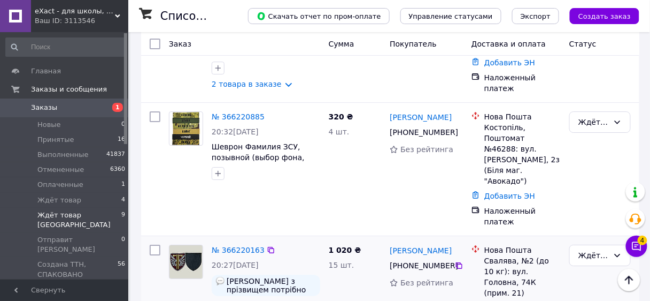
scroll to position [725, 0]
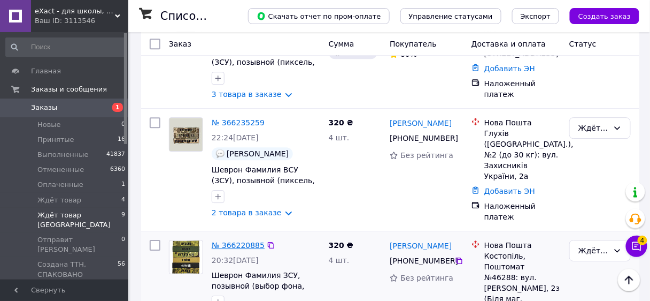
click at [240, 241] on link "№ 366220885" at bounding box center [238, 245] width 53 height 9
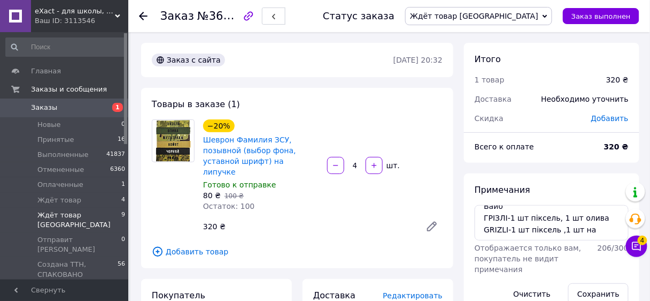
click at [81, 213] on span "Ждёт товар [GEOGRAPHIC_DATA]" at bounding box center [79, 219] width 84 height 19
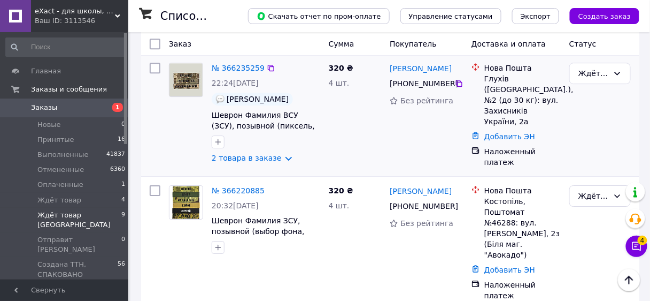
scroll to position [727, 0]
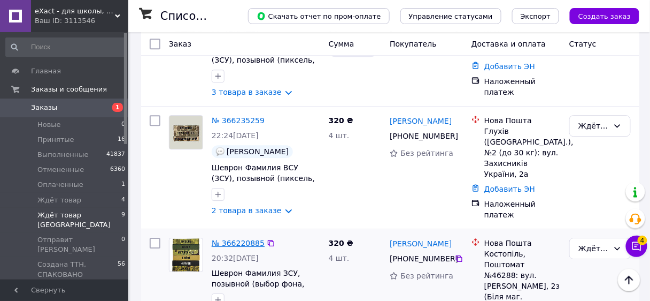
click at [245, 239] on link "№ 366220885" at bounding box center [238, 243] width 53 height 9
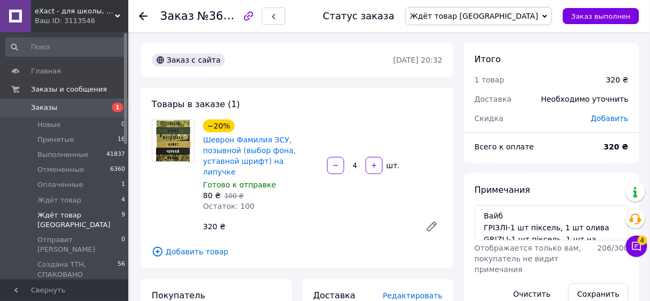
click at [98, 213] on li "Ждёт товар Одесса 9" at bounding box center [66, 220] width 132 height 25
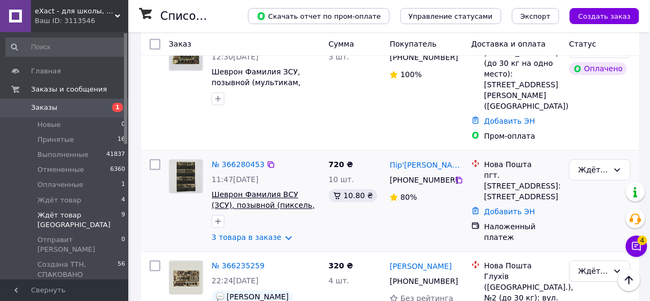
scroll to position [642, 0]
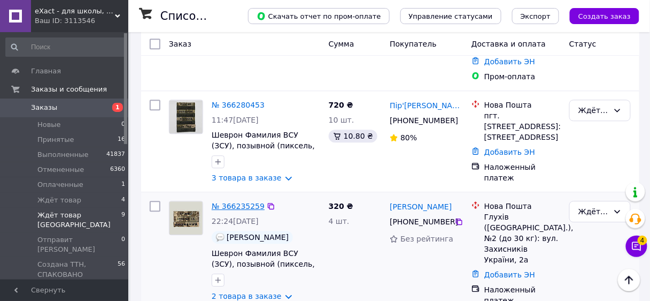
click at [236, 202] on link "№ 366235259" at bounding box center [238, 206] width 53 height 9
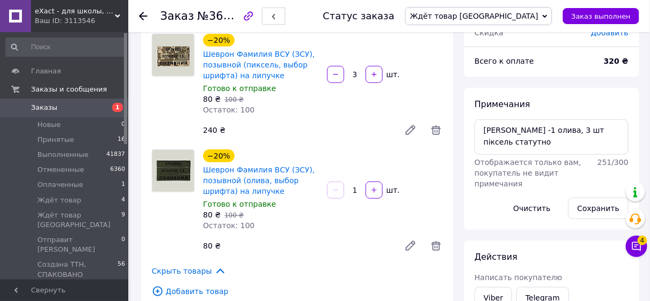
scroll to position [385, 0]
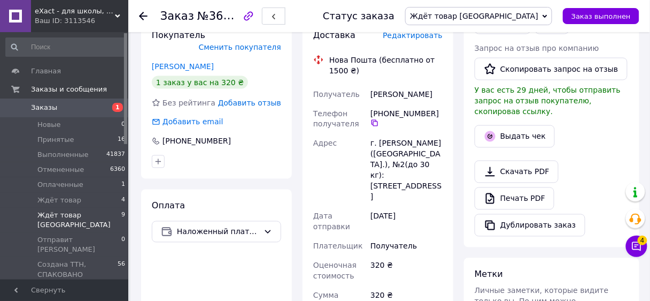
click at [87, 213] on span "Ждёт товар [GEOGRAPHIC_DATA]" at bounding box center [79, 219] width 84 height 19
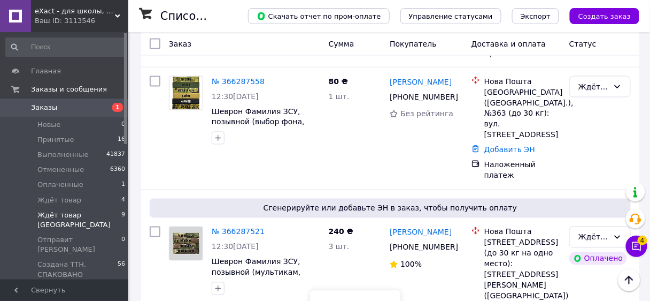
scroll to position [385, 0]
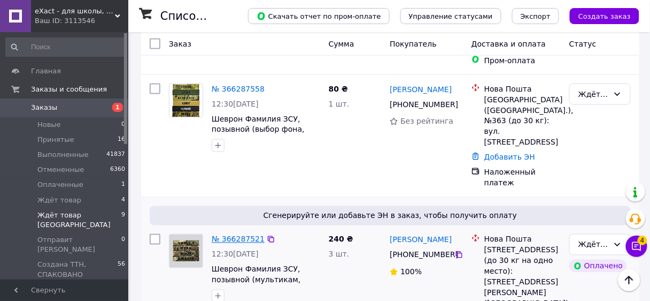
click at [240, 235] on link "№ 366287521" at bounding box center [238, 239] width 53 height 9
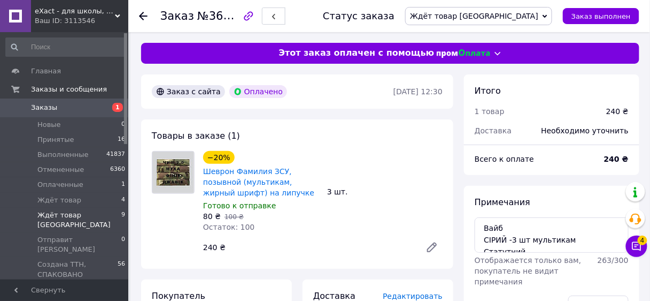
click at [89, 216] on span "Ждёт товар [GEOGRAPHIC_DATA]" at bounding box center [79, 219] width 84 height 19
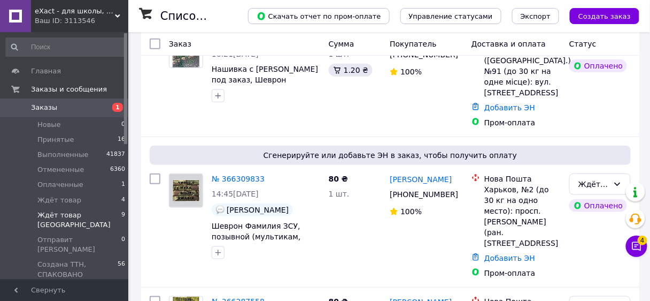
scroll to position [299, 0]
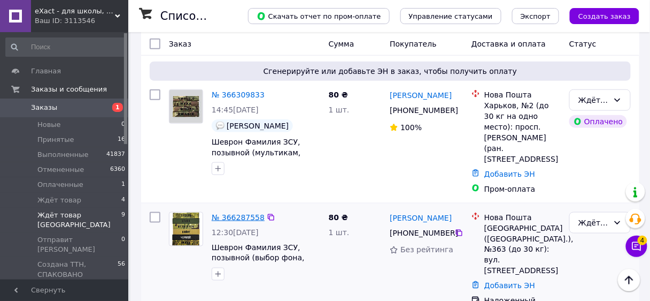
click at [239, 213] on link "№ 366287558" at bounding box center [238, 217] width 53 height 9
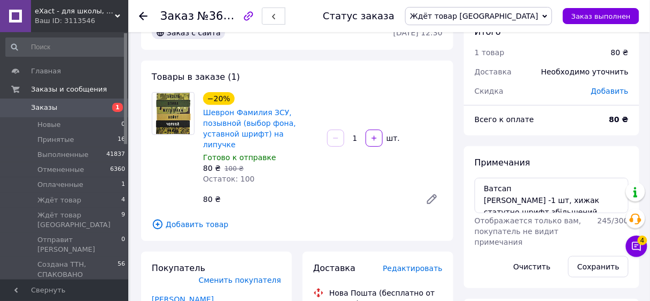
scroll to position [43, 0]
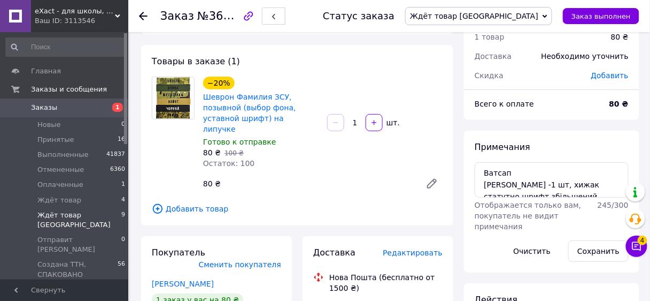
click at [82, 213] on span "Ждёт товар [GEOGRAPHIC_DATA]" at bounding box center [79, 219] width 84 height 19
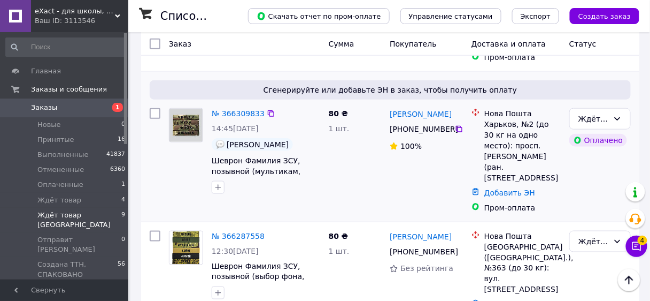
scroll to position [171, 0]
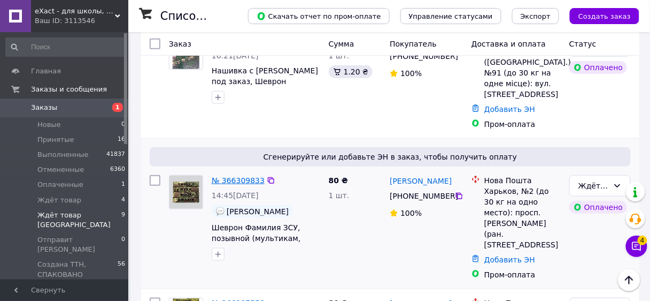
click at [242, 178] on link "№ 366309833" at bounding box center [238, 180] width 53 height 9
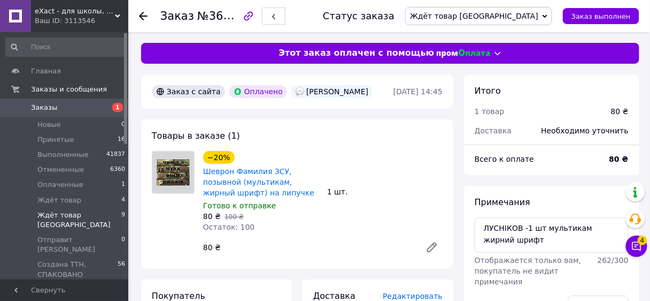
click at [85, 213] on span "Ждёт товар [GEOGRAPHIC_DATA]" at bounding box center [79, 219] width 84 height 19
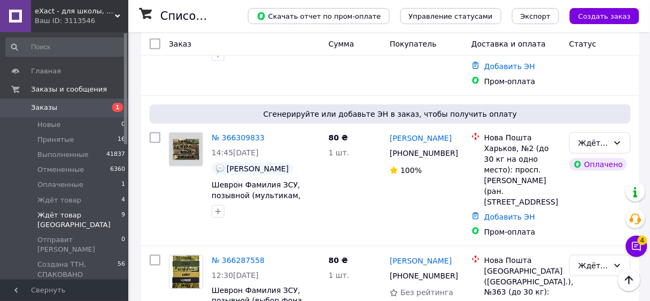
scroll to position [86, 0]
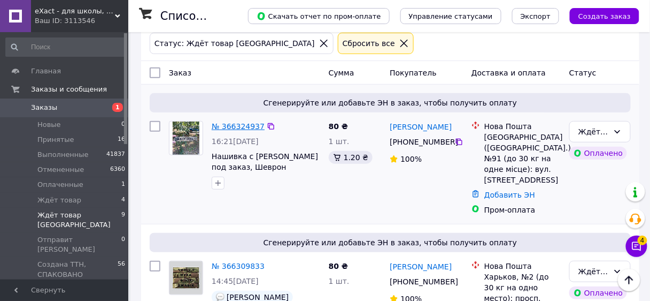
click at [234, 126] on link "№ 366324937" at bounding box center [238, 126] width 53 height 9
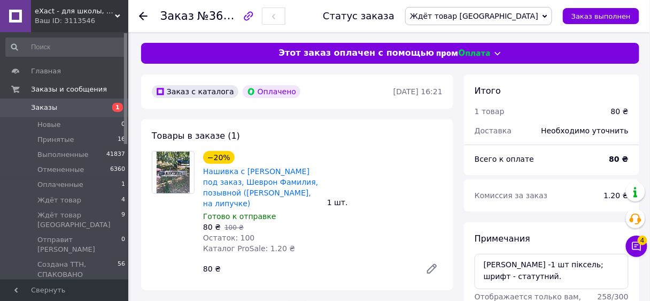
scroll to position [86, 0]
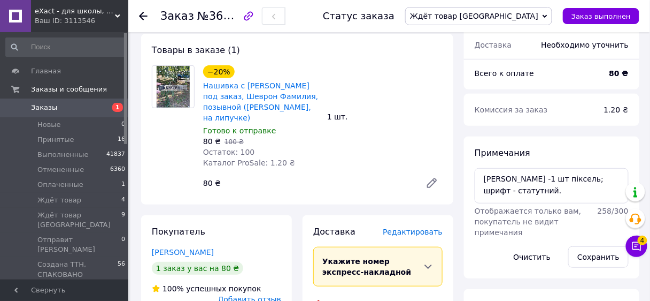
click at [67, 17] on div "Ваш ID: 3113546" at bounding box center [82, 21] width 94 height 10
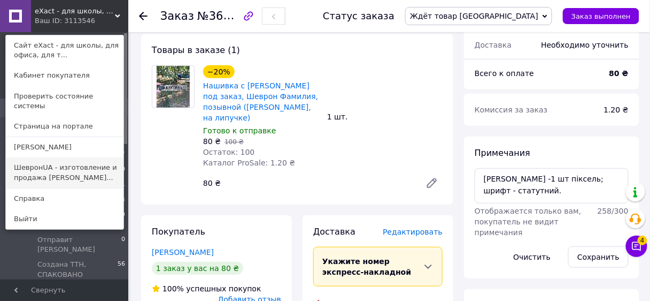
click at [54, 158] on link "ШевронUA - изготовление и продажа милита..." at bounding box center [65, 172] width 118 height 30
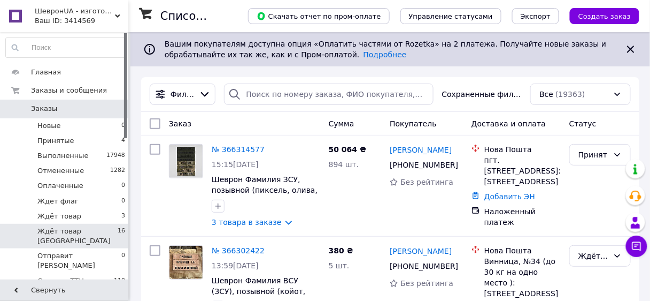
click at [99, 232] on li "Ждёт товар [GEOGRAPHIC_DATA] 16" at bounding box center [66, 236] width 132 height 25
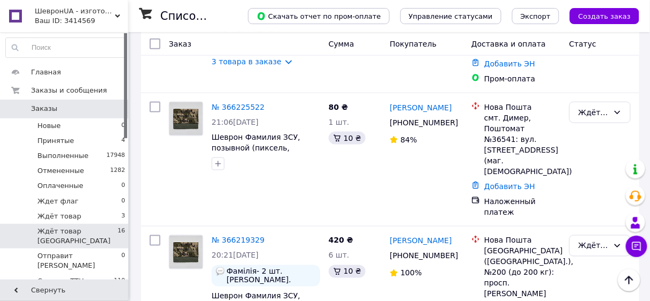
scroll to position [1291, 0]
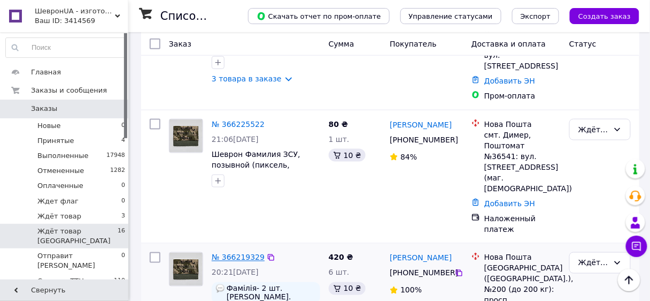
click at [247, 253] on link "№ 366219329" at bounding box center [238, 257] width 53 height 9
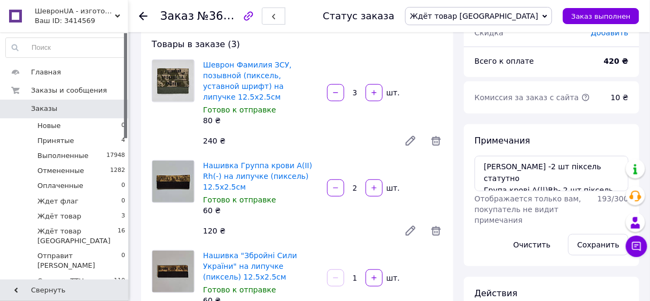
scroll to position [128, 0]
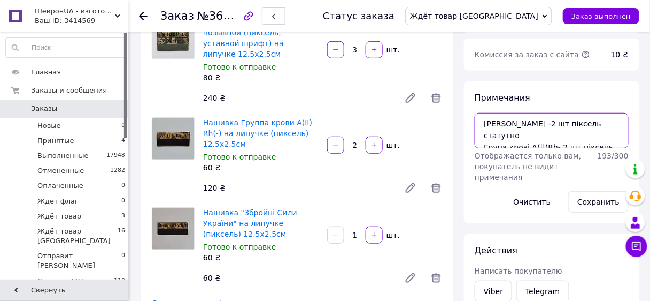
click at [526, 134] on textarea "[PERSON_NAME] -2 шт піксель статутно Група крові А(||)Rh- 2 шт піксель Сили Без…" at bounding box center [552, 130] width 154 height 35
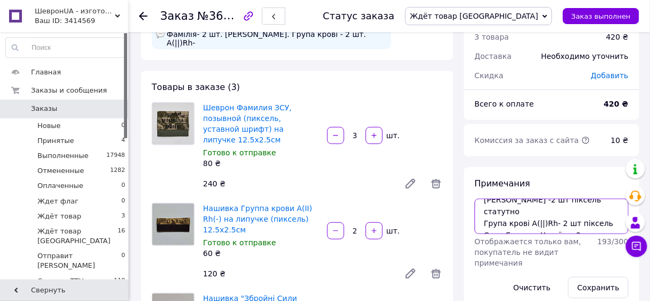
scroll to position [43, 0]
click at [333, 135] on icon "button" at bounding box center [335, 135] width 5 height 1
type input "2"
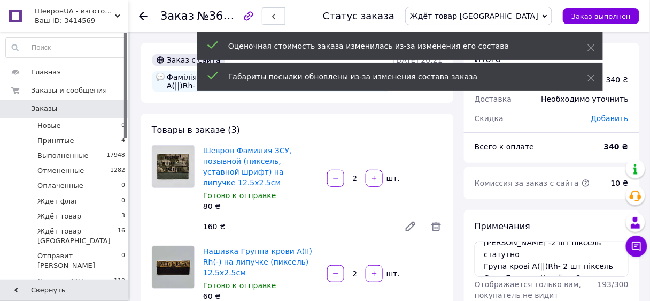
scroll to position [128, 0]
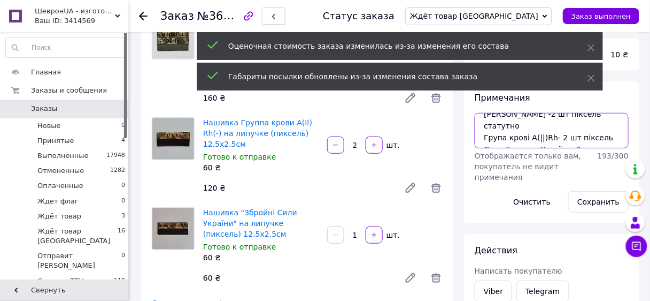
click at [520, 126] on textarea "[PERSON_NAME] -2 шт піксель статутно Група крові А(||)Rh- 2 шт піксель Сили Без…" at bounding box center [552, 130] width 154 height 35
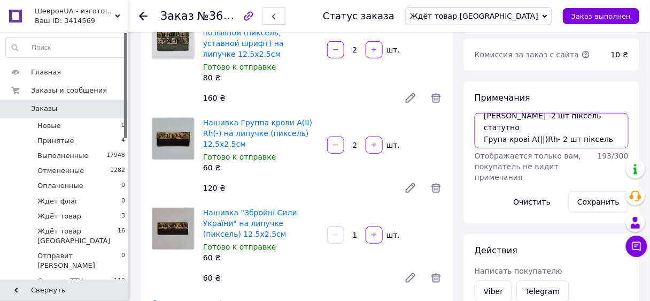
scroll to position [10, 0]
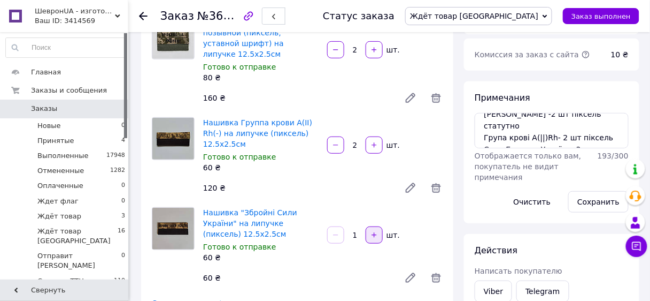
click at [373, 231] on icon "button" at bounding box center [374, 234] width 7 height 7
type input "2"
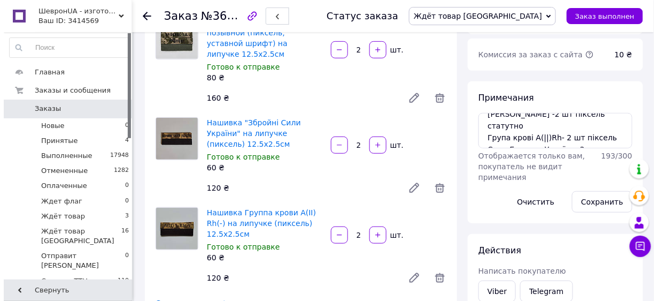
scroll to position [385, 0]
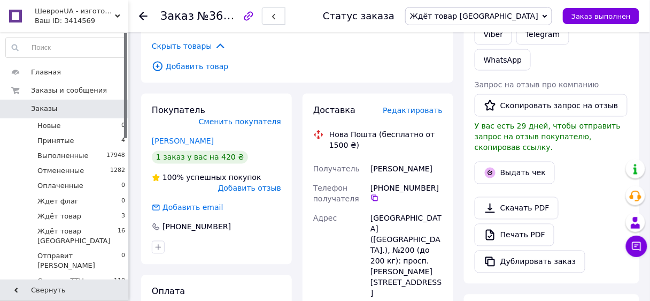
click at [418, 106] on span "Редактировать" at bounding box center [413, 110] width 60 height 9
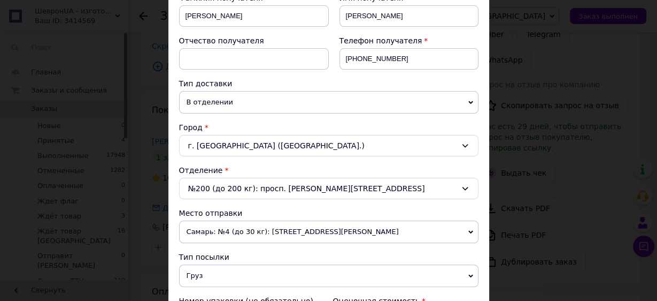
scroll to position [257, 0]
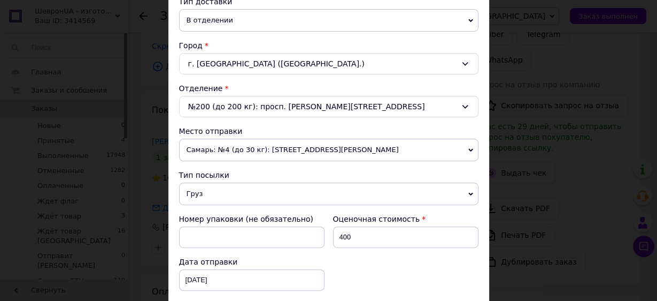
drag, startPoint x: 218, startPoint y: 147, endPoint x: 213, endPoint y: 156, distance: 10.5
click at [218, 147] on span "Самарь: №4 (до 30 кг): [STREET_ADDRESS][PERSON_NAME]" at bounding box center [328, 150] width 299 height 22
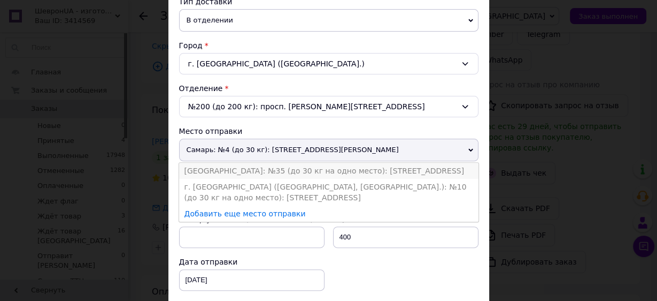
click at [204, 166] on li "[GEOGRAPHIC_DATA]: №35 (до 30 кг на одно место): [STREET_ADDRESS]" at bounding box center [328, 171] width 299 height 16
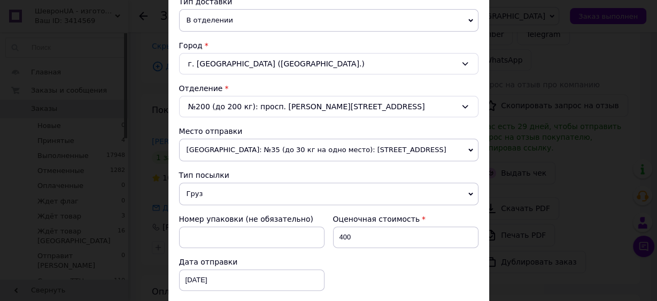
click at [203, 193] on span "Груз" at bounding box center [328, 193] width 299 height 22
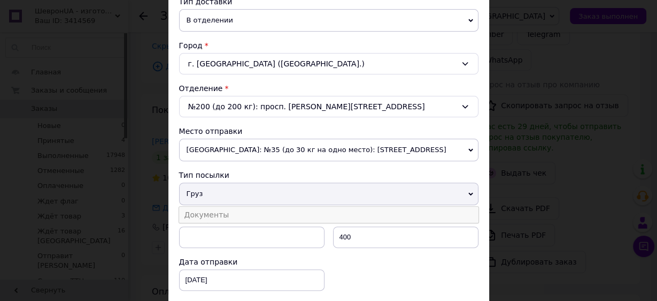
click at [201, 211] on li "Документы" at bounding box center [328, 214] width 299 height 16
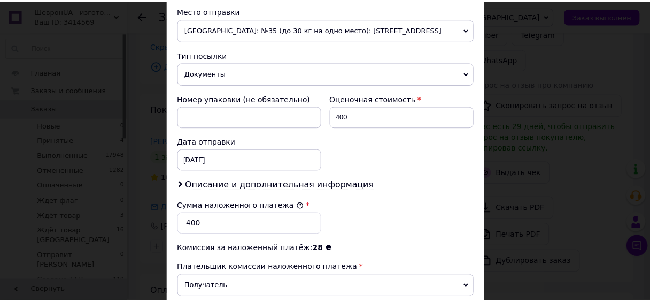
scroll to position [520, 0]
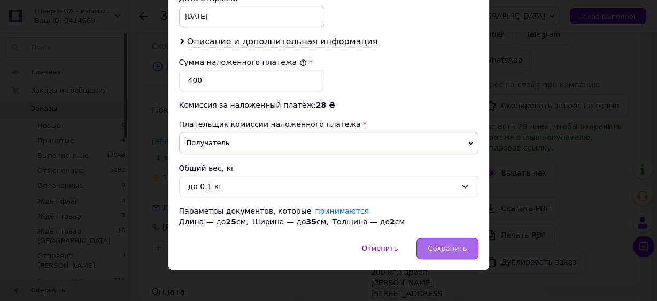
drag, startPoint x: 442, startPoint y: 242, endPoint x: 444, endPoint y: 236, distance: 6.3
click at [443, 244] on span "Сохранить" at bounding box center [447, 248] width 39 height 8
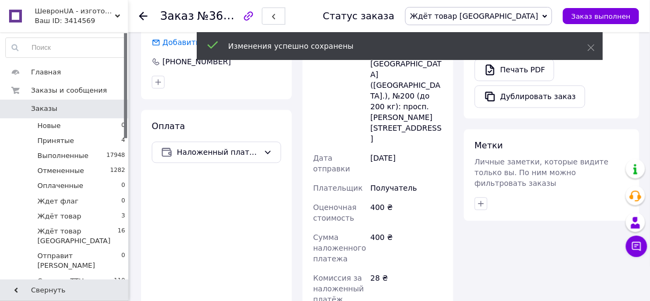
scroll to position [685, 0]
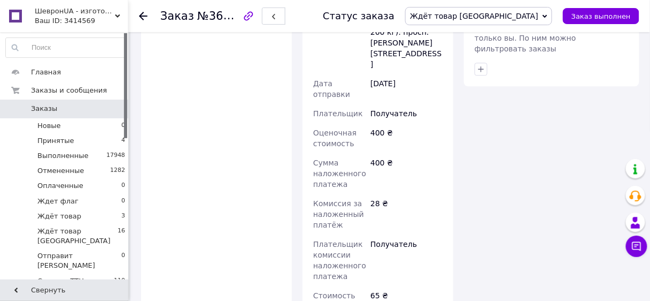
scroll to position [457, 0]
click at [520, 14] on span "Ждёт товар [GEOGRAPHIC_DATA]" at bounding box center [474, 16] width 128 height 9
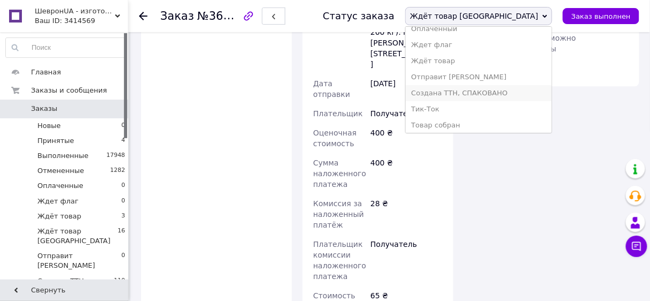
scroll to position [59, 0]
click at [506, 91] on li "Создана ТТН, СПАКОВАНО" at bounding box center [479, 90] width 146 height 16
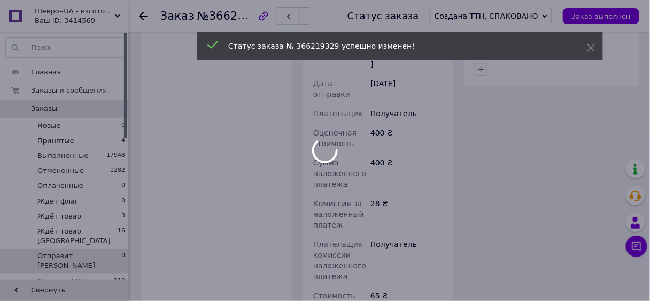
scroll to position [483, 0]
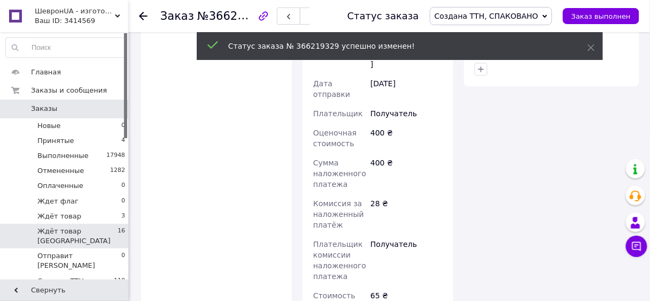
click at [96, 229] on span "Ждёт товар [GEOGRAPHIC_DATA]" at bounding box center [77, 235] width 80 height 19
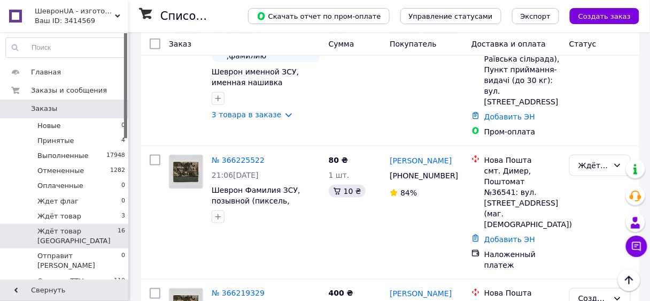
scroll to position [1205, 0]
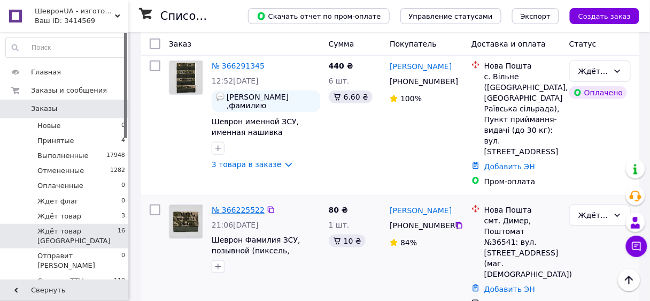
click at [244, 205] on link "№ 366225522" at bounding box center [238, 209] width 53 height 9
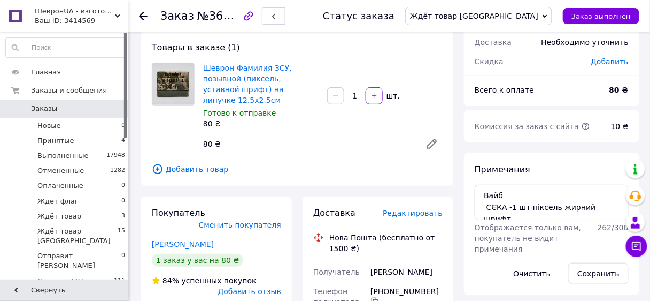
scroll to position [86, 0]
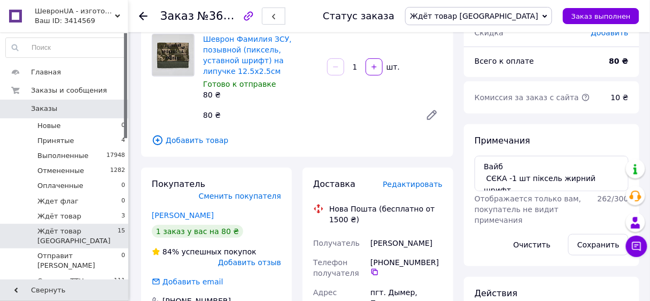
click at [90, 230] on span "Ждёт товар [GEOGRAPHIC_DATA]" at bounding box center [77, 235] width 80 height 19
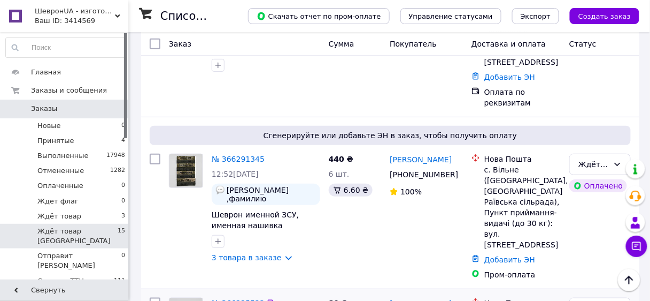
scroll to position [1070, 0]
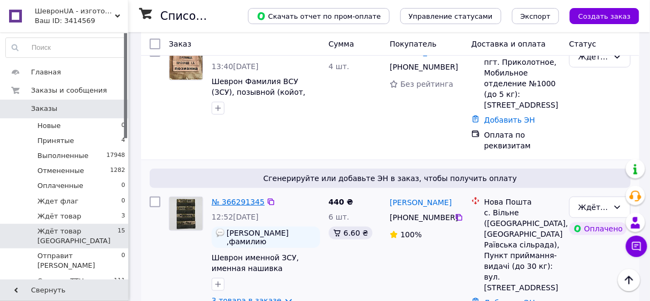
click at [235, 197] on link "№ 366291345" at bounding box center [238, 201] width 53 height 9
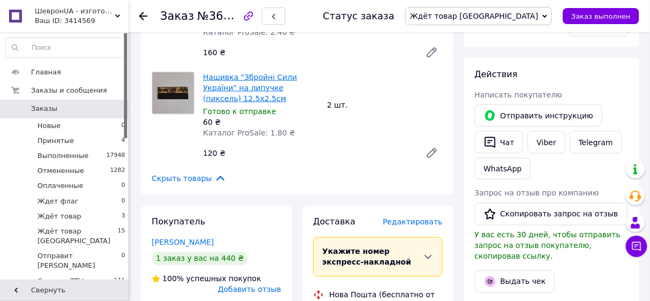
scroll to position [428, 0]
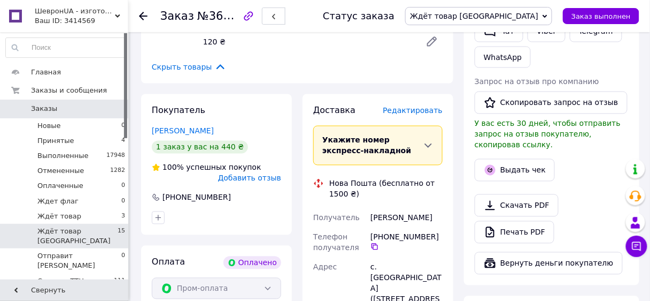
click at [70, 229] on span "Ждёт товар [GEOGRAPHIC_DATA]" at bounding box center [77, 235] width 80 height 19
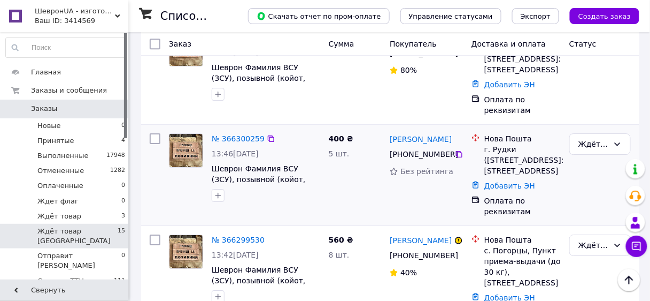
scroll to position [898, 0]
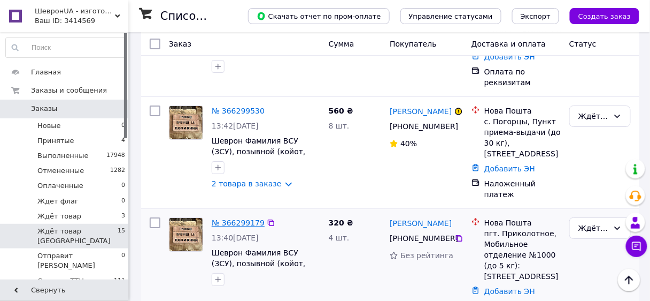
click at [233, 218] on link "№ 366299179" at bounding box center [238, 222] width 53 height 9
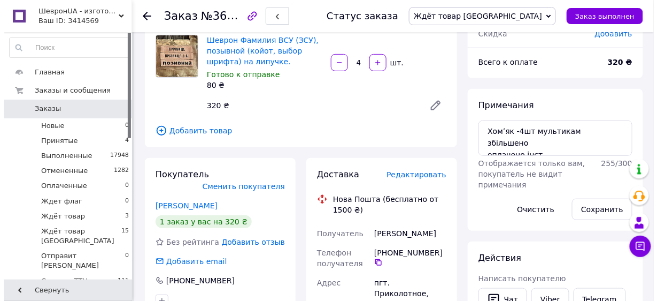
scroll to position [86, 0]
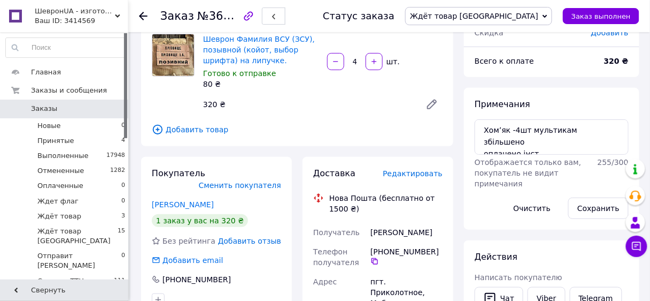
click at [412, 171] on span "Редактировать" at bounding box center [413, 173] width 60 height 9
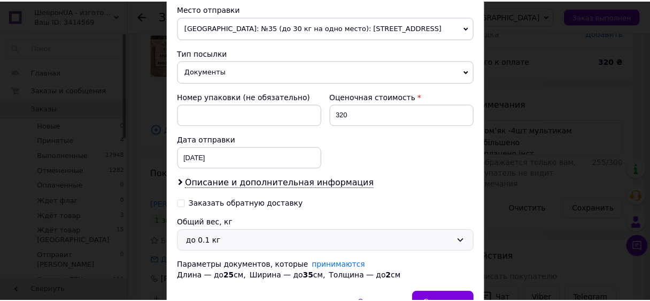
scroll to position [434, 0]
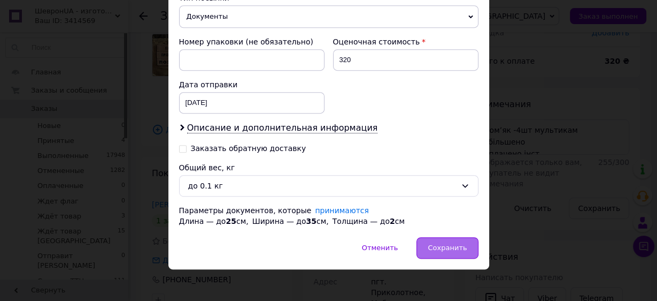
click at [451, 243] on span "Сохранить" at bounding box center [447, 247] width 39 height 8
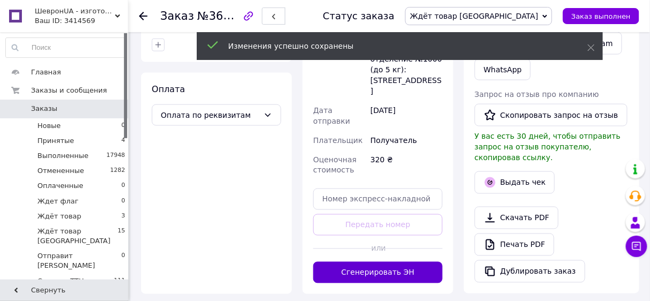
scroll to position [385, 0]
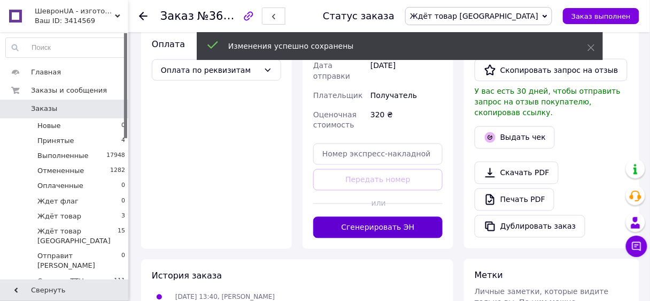
click at [379, 217] on button "Сгенерировать ЭН" at bounding box center [377, 227] width 129 height 21
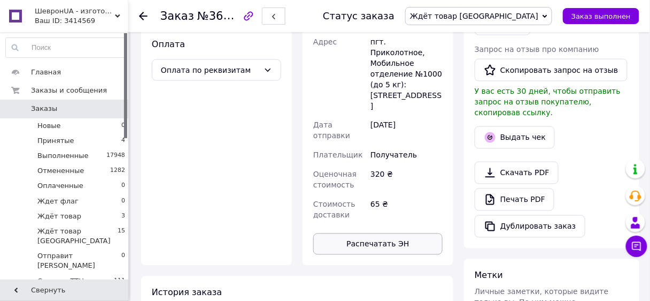
click at [405, 233] on button "Распечатать ЭН" at bounding box center [377, 243] width 129 height 21
drag, startPoint x: 521, startPoint y: 15, endPoint x: 505, endPoint y: 35, distance: 25.5
click at [521, 15] on span "Ждёт товар [GEOGRAPHIC_DATA]" at bounding box center [474, 16] width 128 height 9
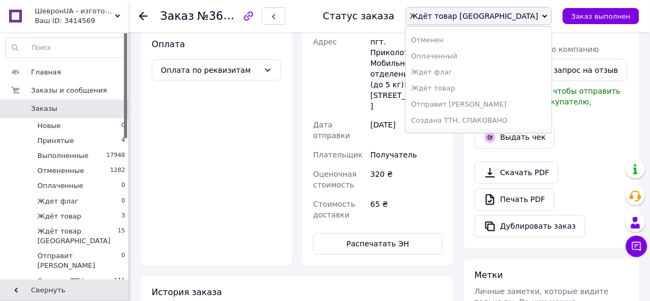
scroll to position [59, 0]
click at [502, 87] on li "Создана ТТН, СПАКОВАНО" at bounding box center [479, 90] width 146 height 16
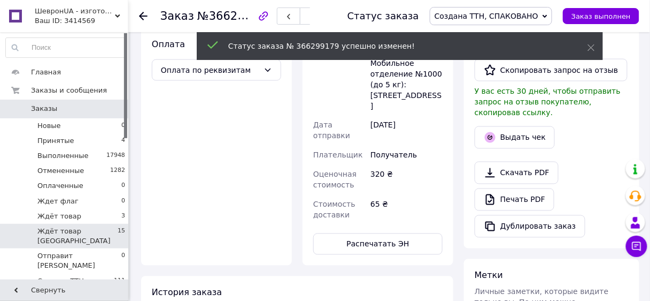
click at [93, 231] on span "Ждёт товар [GEOGRAPHIC_DATA]" at bounding box center [77, 235] width 80 height 19
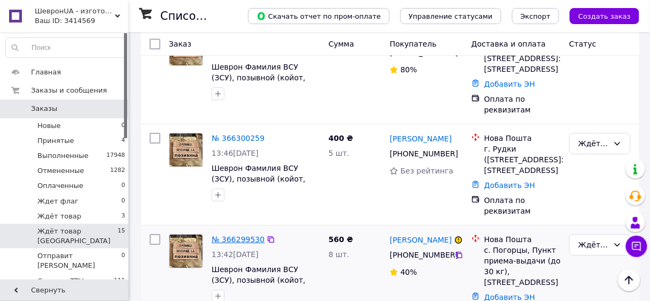
click at [242, 235] on link "№ 366299530" at bounding box center [238, 239] width 53 height 9
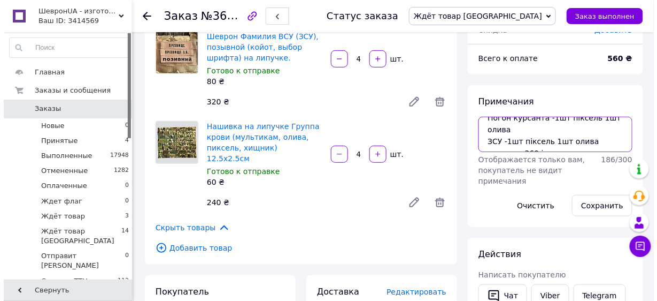
scroll to position [171, 0]
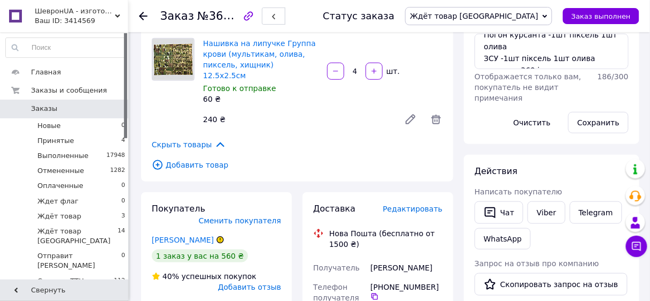
click at [411, 204] on span "Редактировать" at bounding box center [413, 208] width 60 height 9
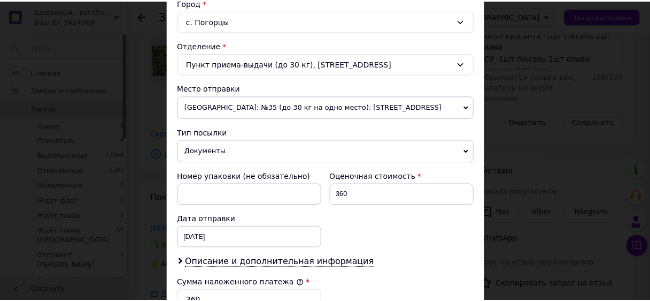
scroll to position [520, 0]
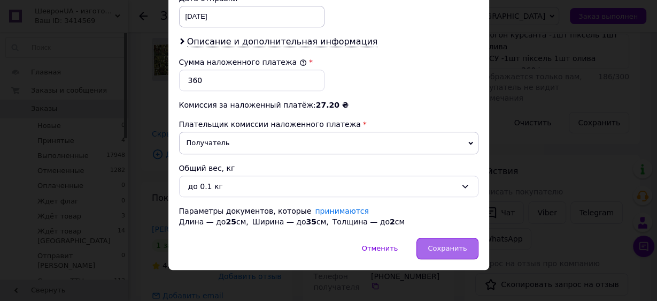
click at [438, 244] on span "Сохранить" at bounding box center [447, 248] width 39 height 8
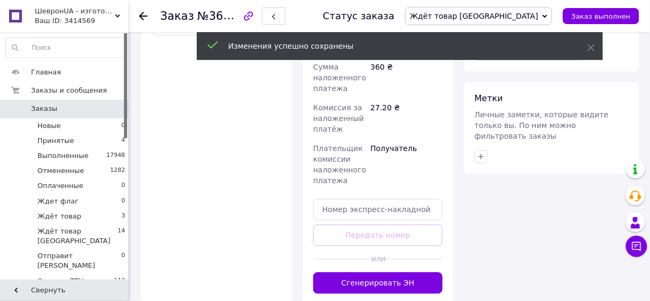
scroll to position [599, 0]
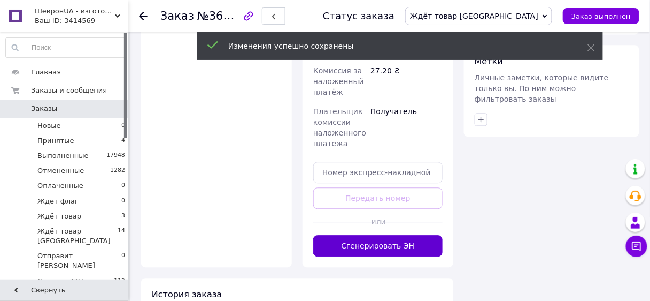
click at [382, 235] on button "Сгенерировать ЭН" at bounding box center [377, 245] width 129 height 21
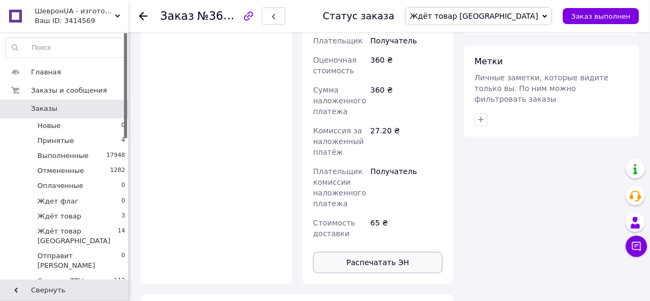
click at [375, 251] on button "Распечатать ЭН" at bounding box center [377, 261] width 129 height 21
click at [525, 18] on span "Ждёт товар [GEOGRAPHIC_DATA]" at bounding box center [474, 16] width 128 height 9
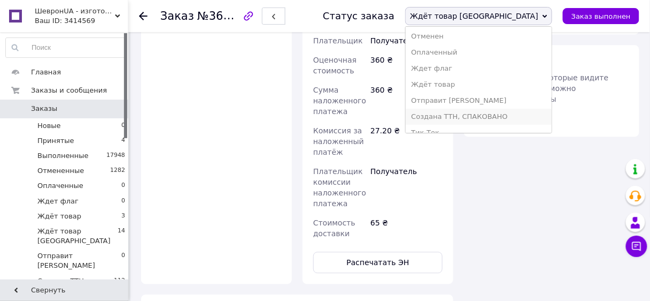
scroll to position [59, 0]
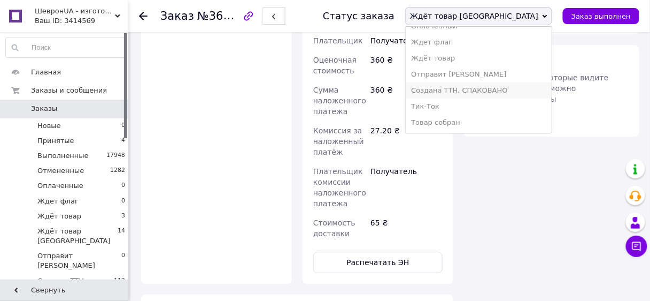
click at [514, 93] on li "Создана ТТН, СПАКОВАНО" at bounding box center [479, 90] width 146 height 16
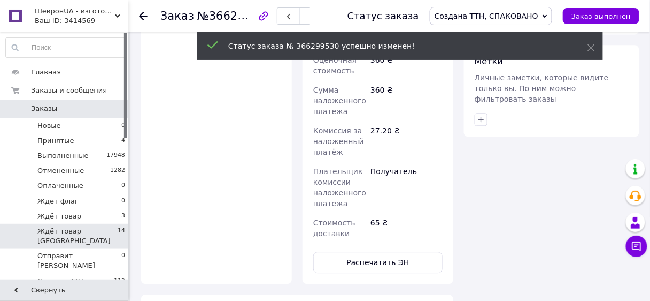
click at [82, 236] on li "Ждёт товар [GEOGRAPHIC_DATA] 14" at bounding box center [66, 236] width 132 height 25
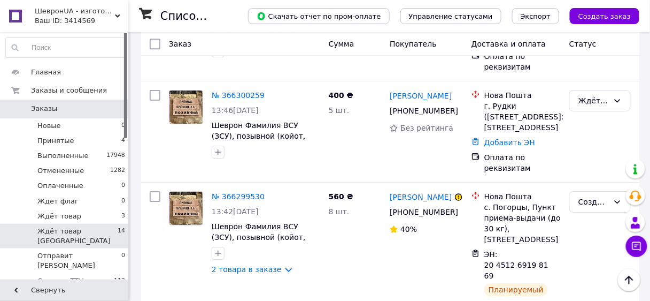
scroll to position [727, 0]
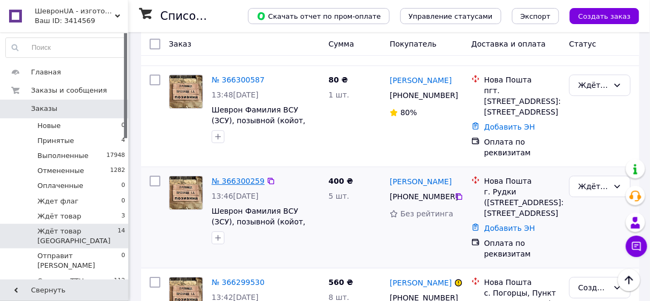
click at [251, 176] on link "№ 366300259" at bounding box center [238, 180] width 53 height 9
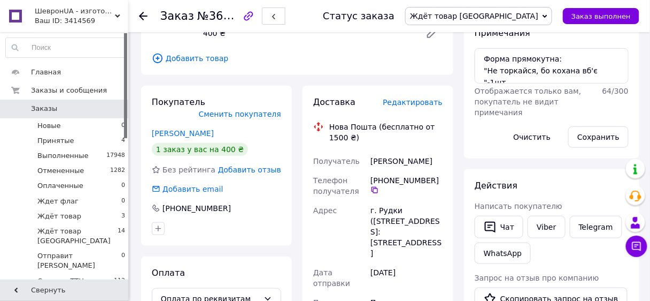
scroll to position [114, 0]
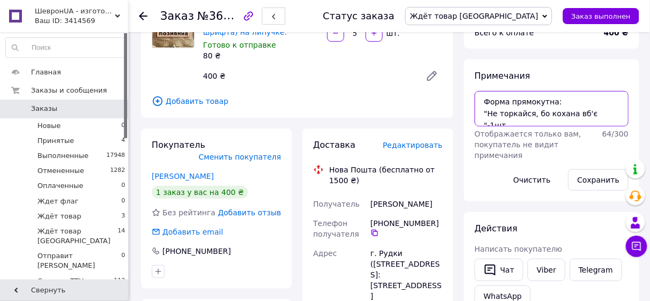
click at [549, 119] on textarea "Форма прямокутна: "Не торкайся, бо кохана вб'є "-1шт "Безжальне Знищення Вашої …" at bounding box center [552, 108] width 154 height 35
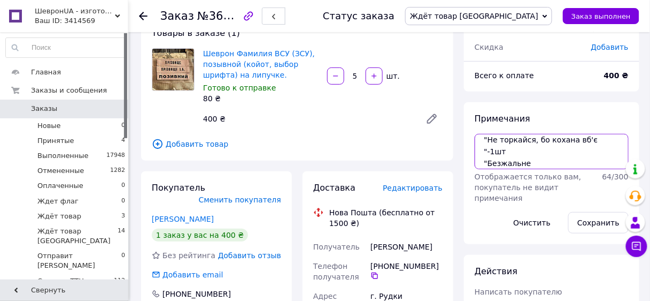
scroll to position [0, 0]
click at [536, 145] on textarea "Форма прямокутна: "Не торкайся, бо кохана вб'є "-1шт "Безжальне Знищення Вашої …" at bounding box center [552, 151] width 154 height 35
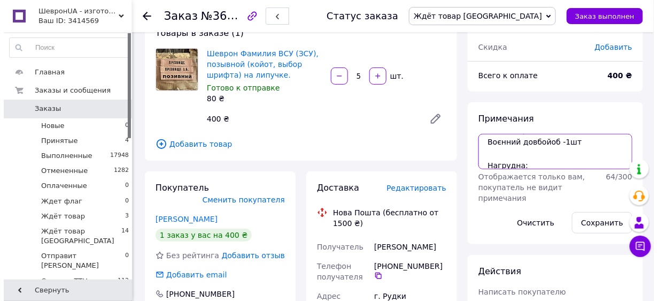
scroll to position [151, 0]
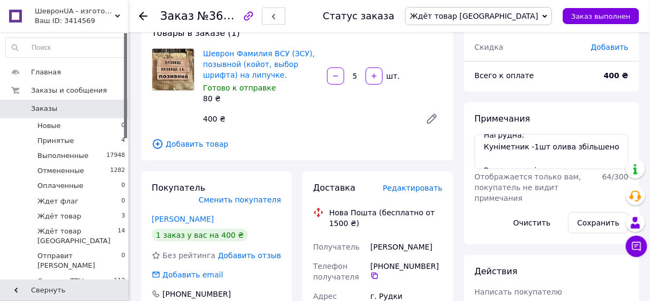
click at [418, 188] on span "Редактировать" at bounding box center [413, 187] width 60 height 9
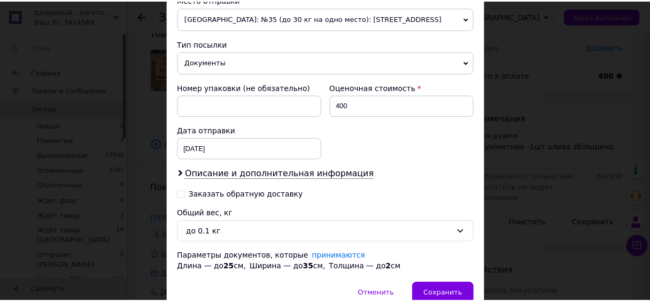
scroll to position [434, 0]
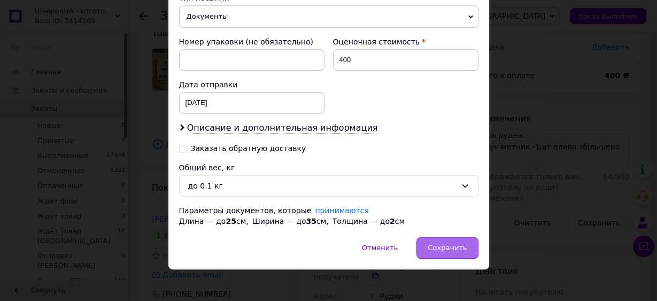
click at [441, 243] on span "Сохранить" at bounding box center [447, 247] width 39 height 8
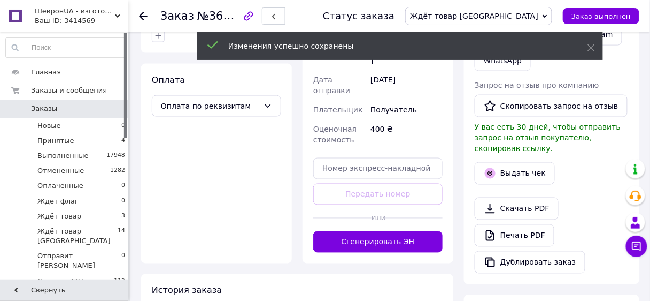
scroll to position [456, 0]
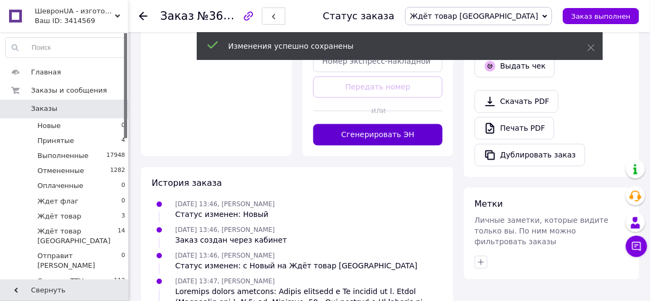
click at [382, 124] on button "Сгенерировать ЭН" at bounding box center [377, 134] width 129 height 21
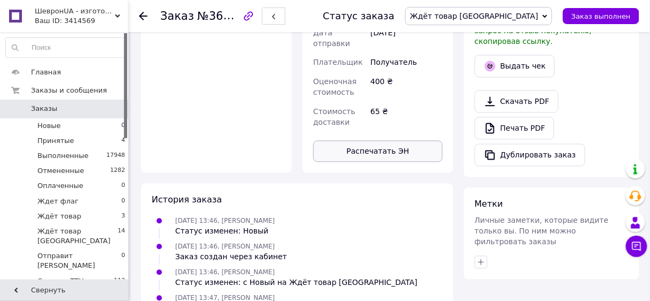
click at [382, 141] on button "Распечатать ЭН" at bounding box center [377, 151] width 129 height 21
click at [523, 13] on span "Ждёт товар [GEOGRAPHIC_DATA]" at bounding box center [474, 16] width 128 height 9
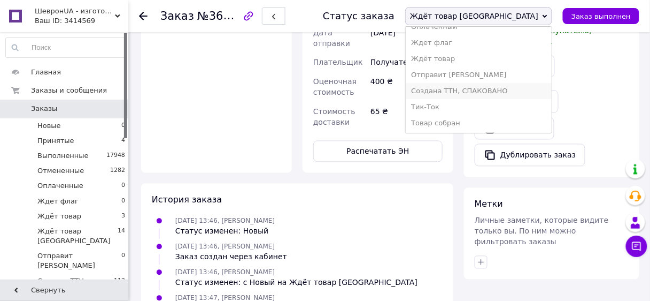
scroll to position [59, 0]
click at [518, 91] on li "Создана ТТН, СПАКОВАНО" at bounding box center [479, 90] width 146 height 16
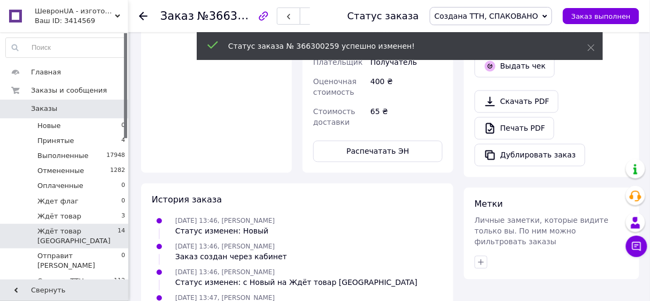
click at [80, 231] on span "Ждёт товар [GEOGRAPHIC_DATA]" at bounding box center [77, 235] width 80 height 19
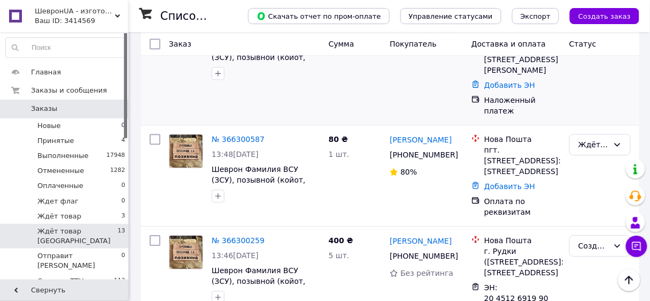
scroll to position [599, 0]
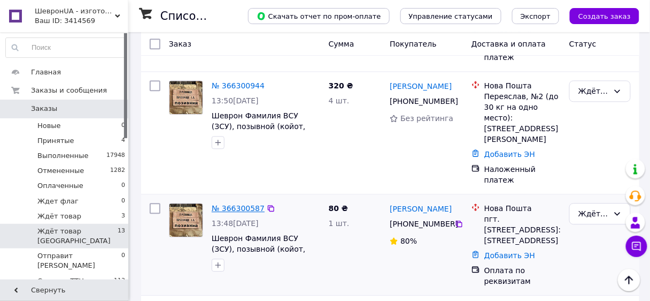
click at [245, 204] on link "№ 366300587" at bounding box center [238, 208] width 53 height 9
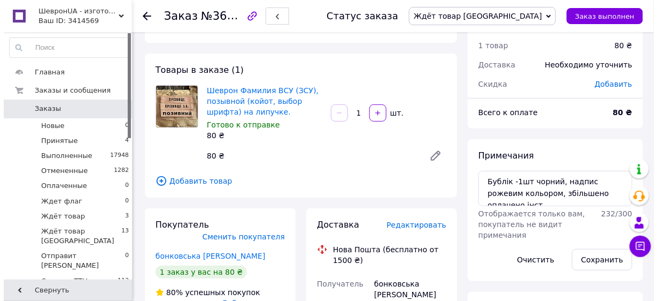
scroll to position [86, 0]
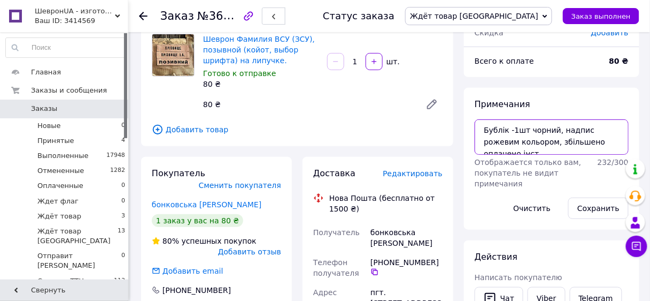
click at [565, 149] on textarea "Бублік -1шт чорний, надпис рожевим кольором, збільшено оплачено інст" at bounding box center [552, 136] width 154 height 35
click at [425, 175] on span "Редактировать" at bounding box center [413, 173] width 60 height 9
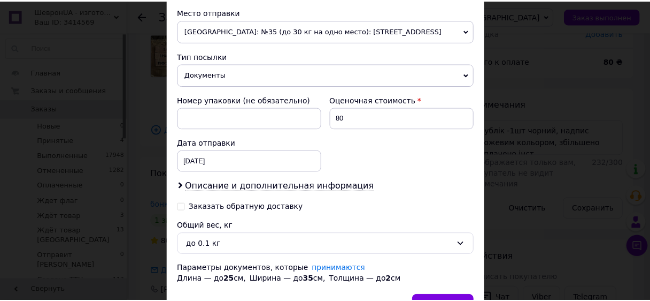
scroll to position [434, 0]
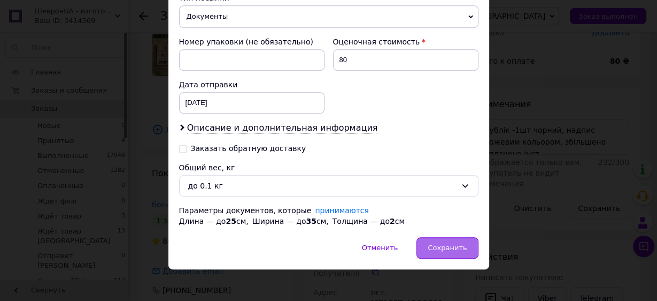
click at [444, 243] on span "Сохранить" at bounding box center [447, 247] width 39 height 8
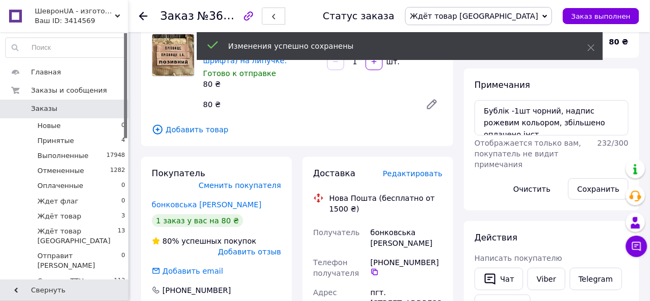
scroll to position [428, 0]
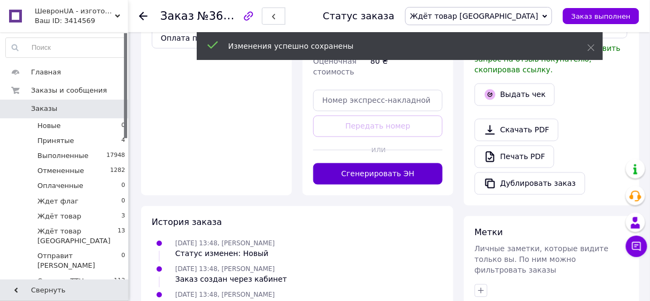
click at [388, 163] on button "Сгенерировать ЭН" at bounding box center [377, 173] width 129 height 21
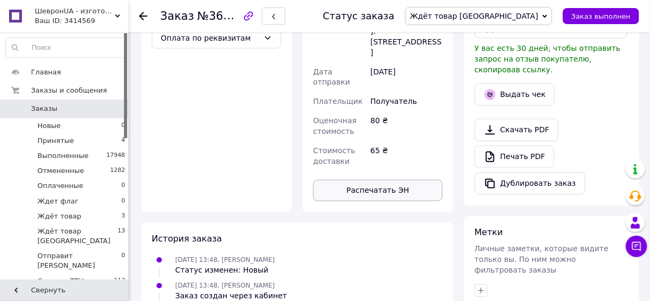
click at [390, 180] on button "Распечатать ЭН" at bounding box center [377, 190] width 129 height 21
click at [497, 13] on span "Ждёт товар [GEOGRAPHIC_DATA]" at bounding box center [474, 16] width 128 height 9
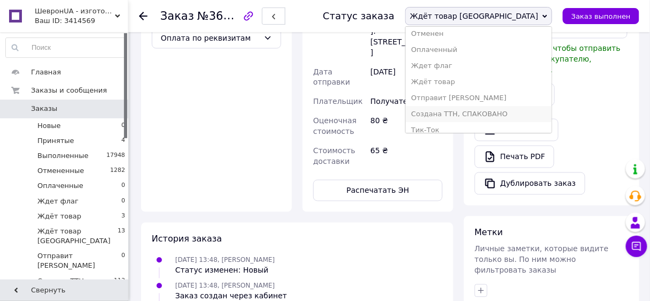
scroll to position [59, 0]
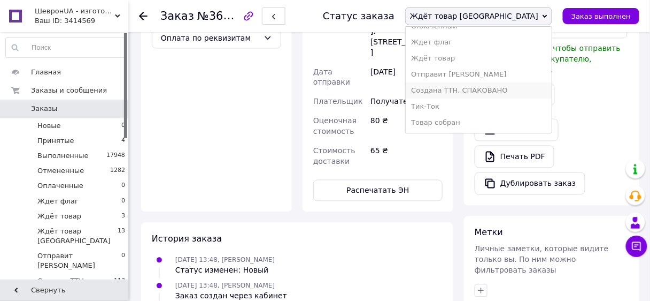
click at [510, 91] on li "Создана ТТН, СПАКОВАНО" at bounding box center [479, 90] width 146 height 16
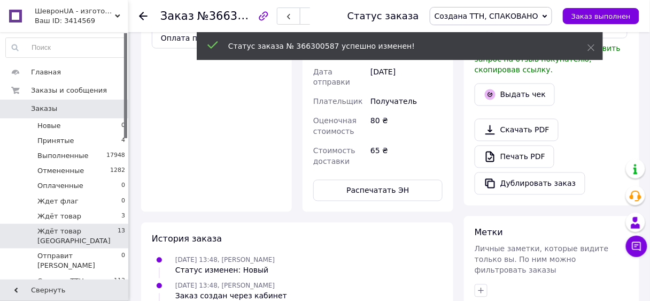
click at [82, 232] on span "Ждёт товар [GEOGRAPHIC_DATA]" at bounding box center [77, 235] width 80 height 19
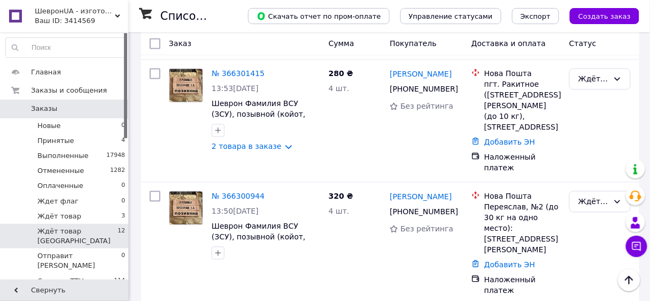
scroll to position [471, 0]
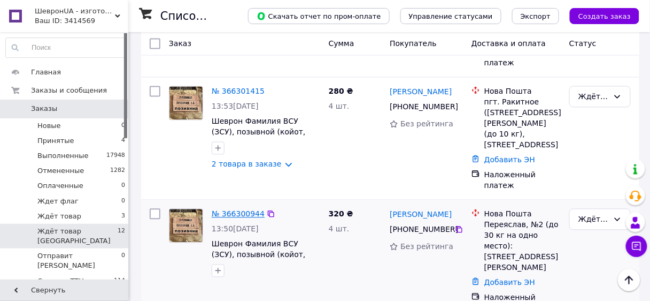
click at [239, 210] on link "№ 366300944" at bounding box center [238, 214] width 53 height 9
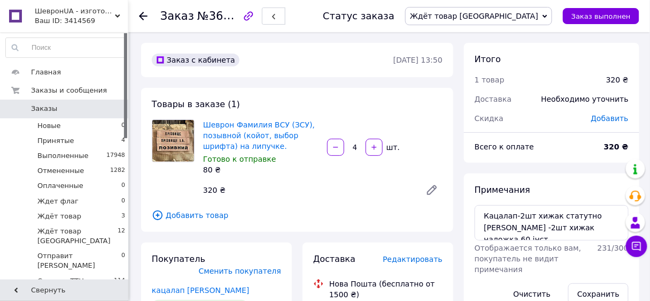
scroll to position [214, 0]
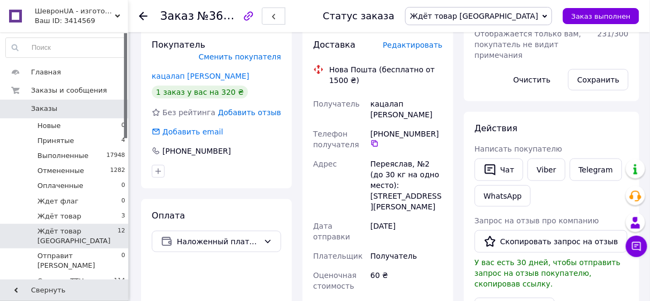
click at [99, 229] on li "Ждёт товар [GEOGRAPHIC_DATA] 12" at bounding box center [66, 236] width 132 height 25
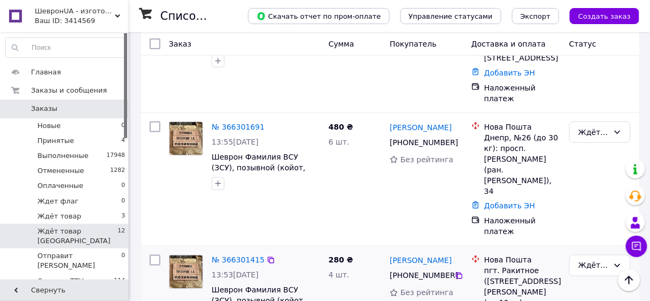
scroll to position [385, 0]
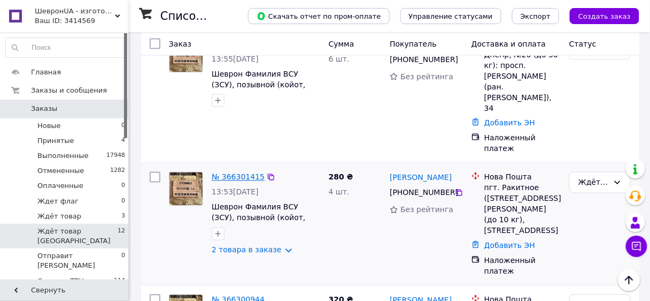
click at [229, 173] on link "№ 366301415" at bounding box center [238, 177] width 53 height 9
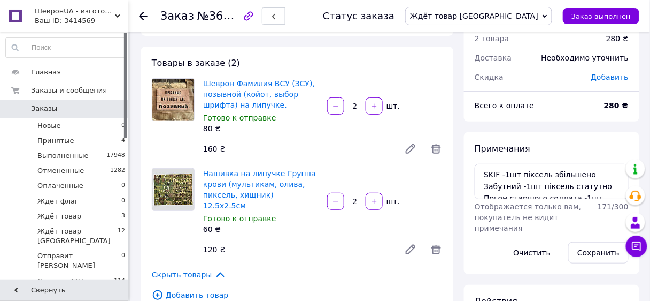
scroll to position [86, 0]
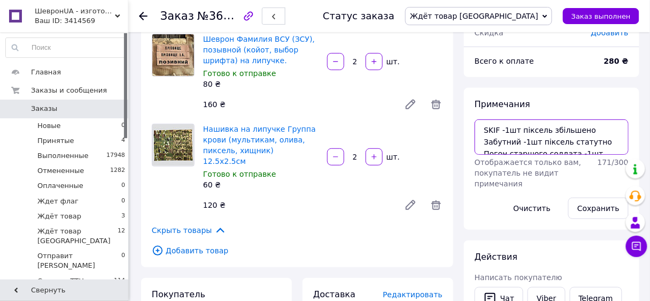
click at [531, 143] on textarea "SKIF -1шт піксель збільшено Забутний -1шт піксель статутно Погон старшого солда…" at bounding box center [552, 136] width 154 height 35
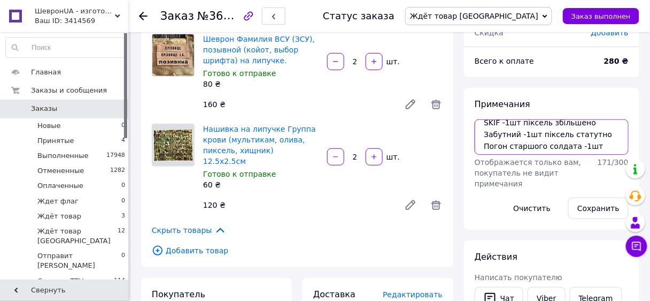
scroll to position [0, 0]
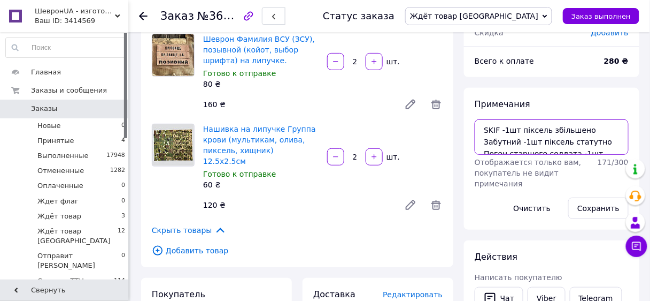
drag, startPoint x: 484, startPoint y: 140, endPoint x: 516, endPoint y: 138, distance: 32.2
click at [516, 138] on textarea "SKIF -1шт піксель збільшено Забутний -1шт піксель статутно Погон старшого солда…" at bounding box center [552, 136] width 154 height 35
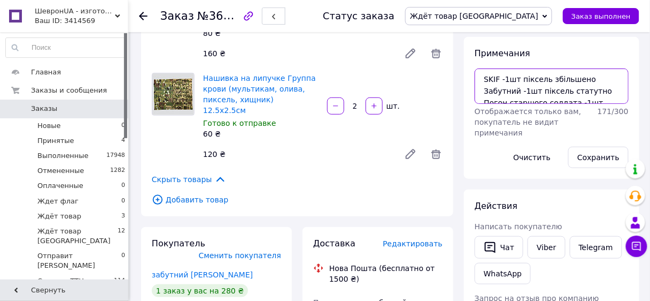
scroll to position [214, 0]
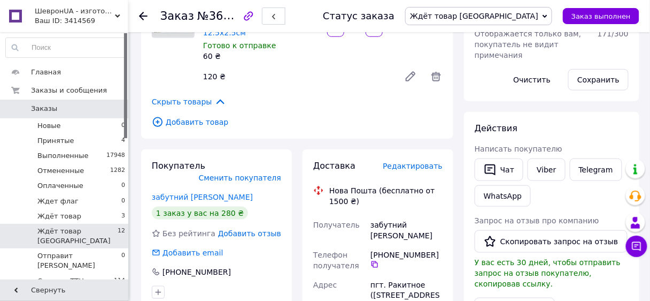
click at [87, 231] on span "Ждёт товар [GEOGRAPHIC_DATA]" at bounding box center [77, 235] width 80 height 19
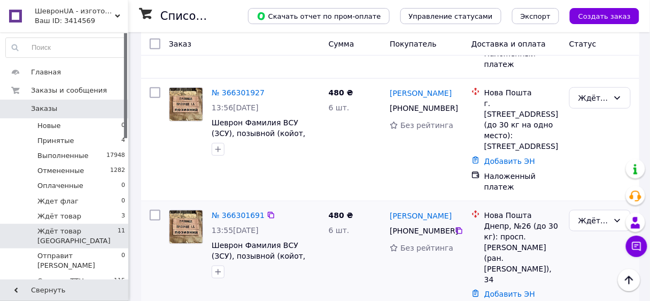
scroll to position [257, 0]
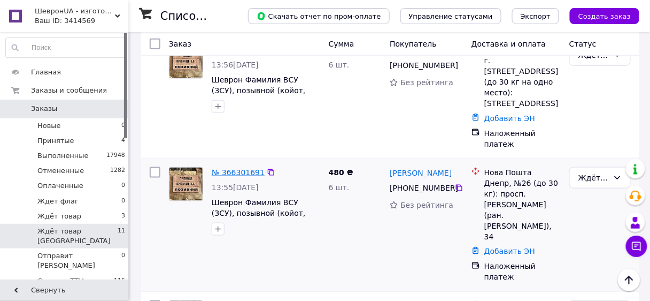
click at [234, 168] on link "№ 366301691" at bounding box center [238, 172] width 53 height 9
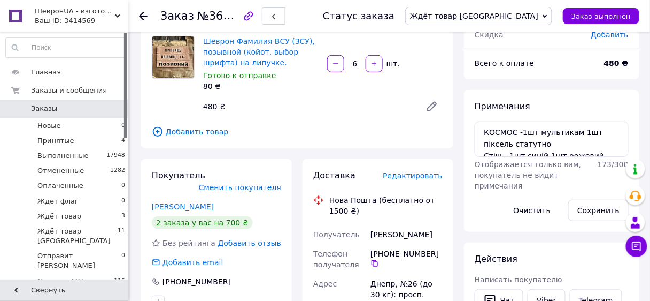
scroll to position [86, 0]
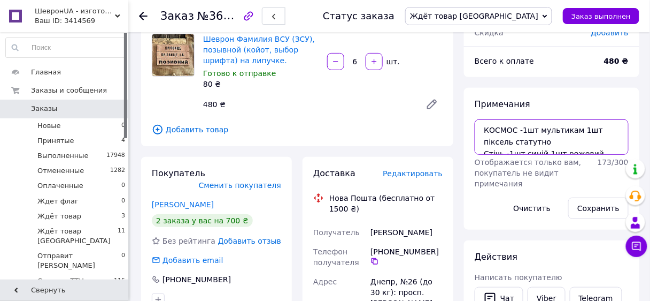
click at [565, 147] on textarea "КОСМОС -1шт мультикам 1шт піксель статутно Стічь -1шт синій 1шт рожевий Прозора…" at bounding box center [552, 136] width 154 height 35
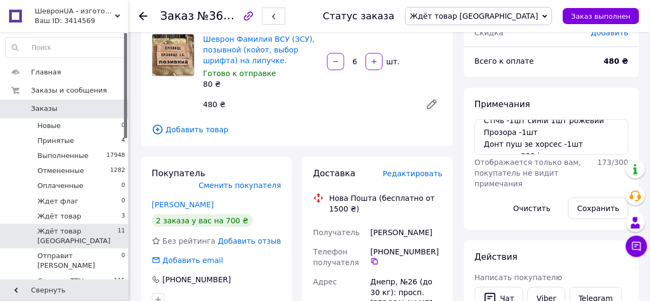
click at [91, 233] on span "Ждёт товар [GEOGRAPHIC_DATA]" at bounding box center [77, 235] width 80 height 19
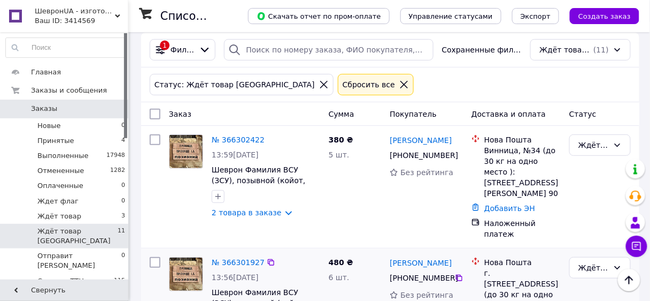
scroll to position [43, 0]
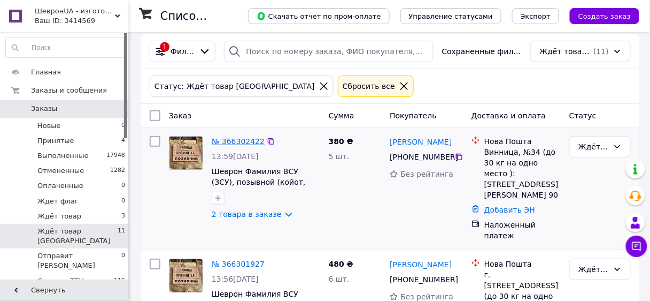
click at [238, 140] on link "№ 366302422" at bounding box center [238, 141] width 53 height 9
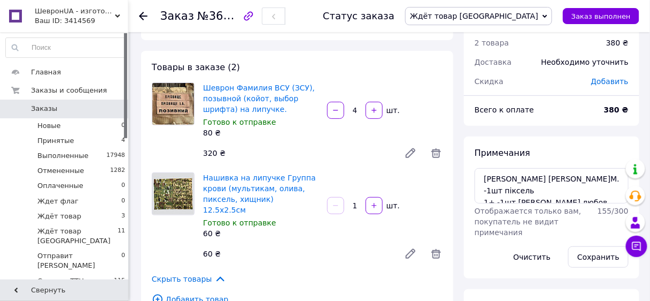
scroll to position [86, 0]
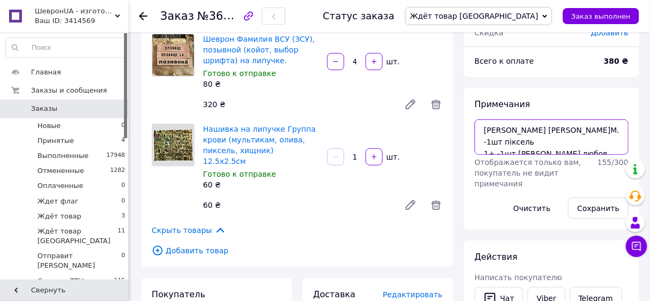
click at [562, 143] on textarea "[PERSON_NAME] [PERSON_NAME]М. -1шт піксель 1+ -1шт [PERSON_NAME] любов переможе…" at bounding box center [552, 136] width 154 height 35
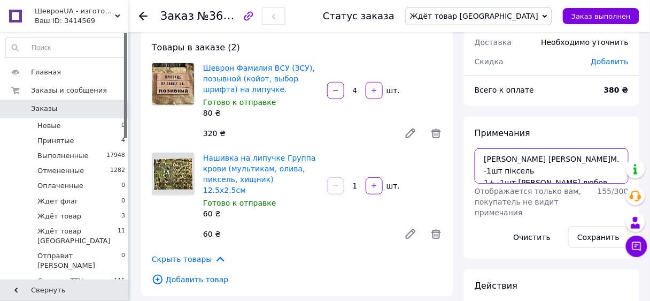
scroll to position [43, 0]
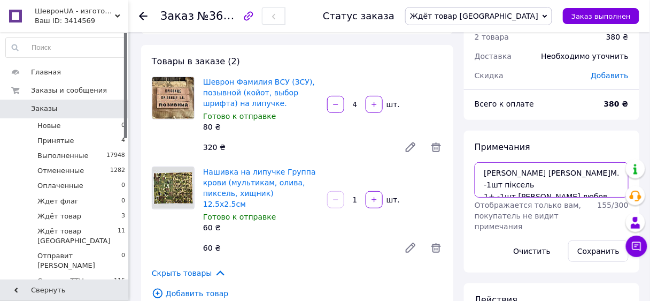
click at [523, 191] on textarea "[PERSON_NAME] [PERSON_NAME]М. -1шт піксель 1+ -1шт [PERSON_NAME] любов переможе…" at bounding box center [552, 179] width 154 height 35
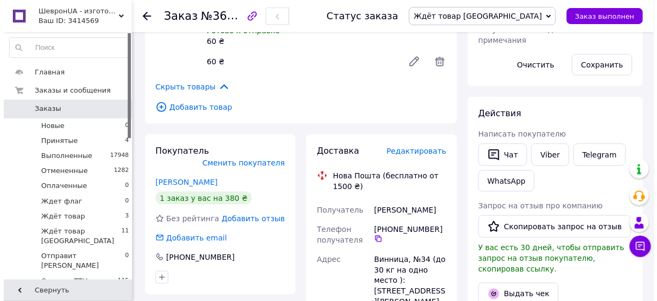
scroll to position [257, 0]
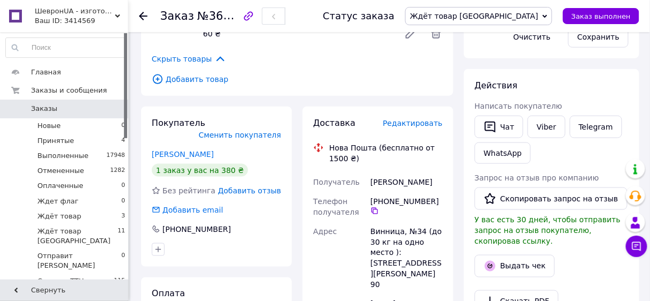
click at [423, 119] on span "Редактировать" at bounding box center [413, 123] width 60 height 9
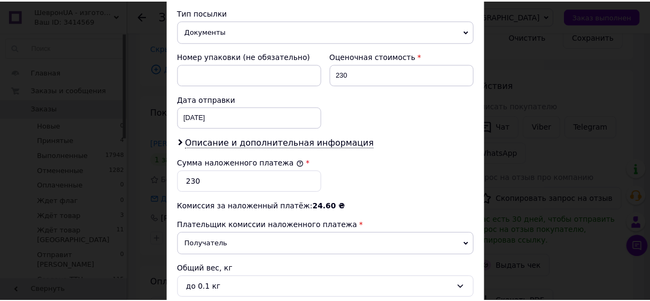
scroll to position [513, 0]
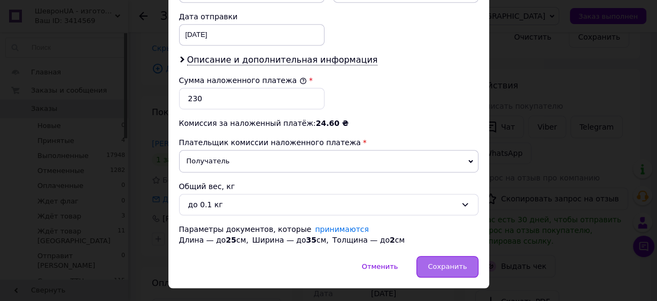
click at [432, 262] on span "Сохранить" at bounding box center [447, 266] width 39 height 8
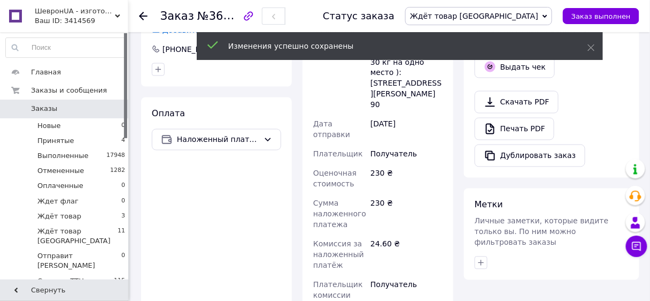
scroll to position [642, 0]
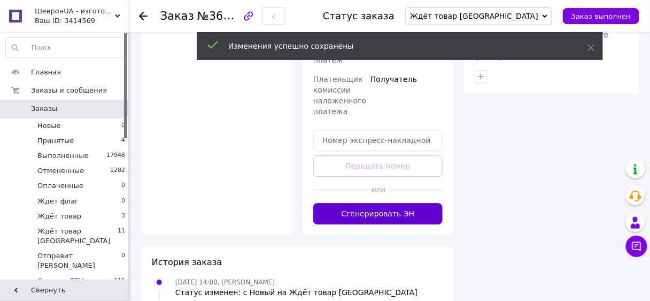
click at [389, 203] on button "Сгенерировать ЭН" at bounding box center [377, 213] width 129 height 21
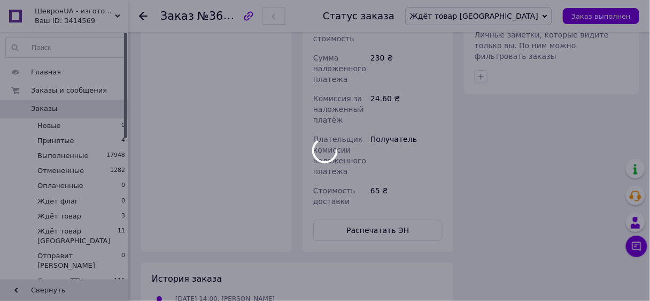
scroll to position [79, 0]
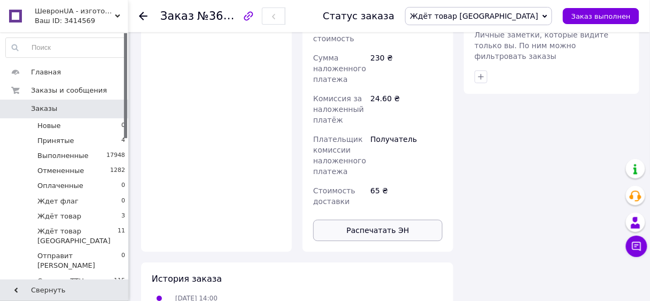
click at [395, 219] on button "Распечатать ЭН" at bounding box center [377, 229] width 129 height 21
drag, startPoint x: 521, startPoint y: 13, endPoint x: 514, endPoint y: 41, distance: 28.7
click at [521, 13] on span "Ждёт товар [GEOGRAPHIC_DATA]" at bounding box center [474, 16] width 128 height 9
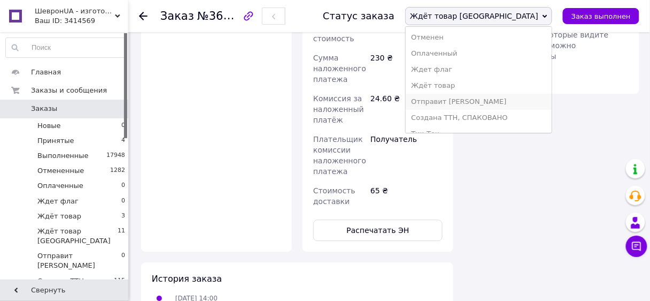
scroll to position [59, 0]
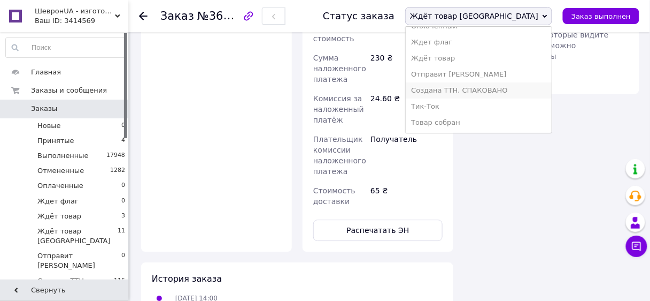
click at [508, 87] on li "Создана ТТН, СПАКОВАНО" at bounding box center [479, 90] width 146 height 16
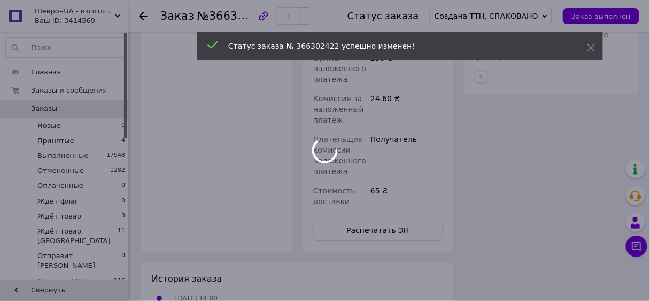
scroll to position [104, 0]
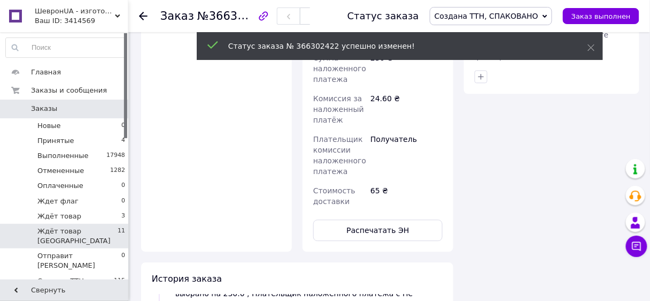
click at [85, 232] on span "Ждёт товар [GEOGRAPHIC_DATA]" at bounding box center [77, 235] width 80 height 19
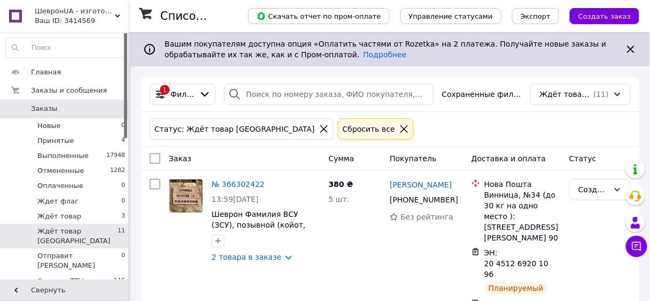
scroll to position [128, 0]
